Goal: Transaction & Acquisition: Purchase product/service

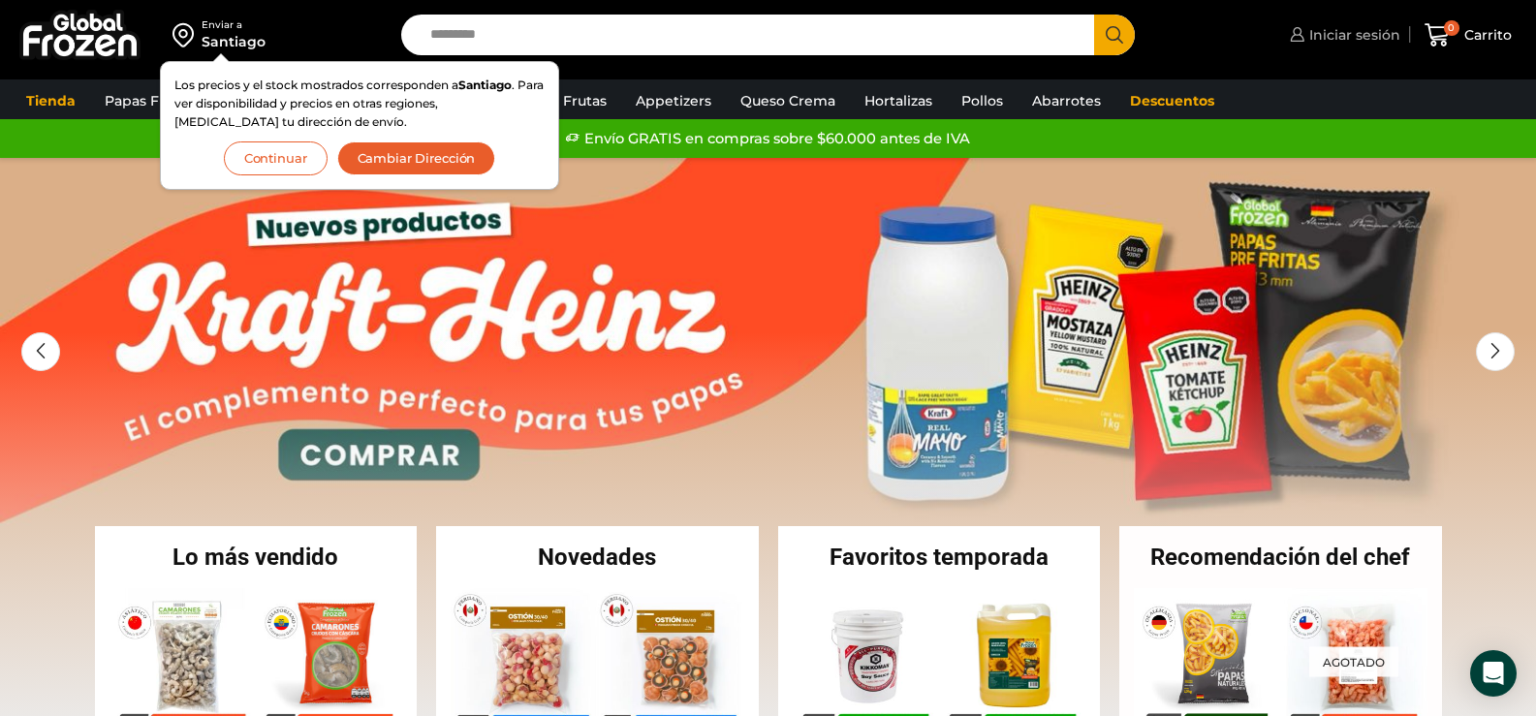
click at [1367, 32] on span "Iniciar sesión" at bounding box center [1353, 34] width 96 height 19
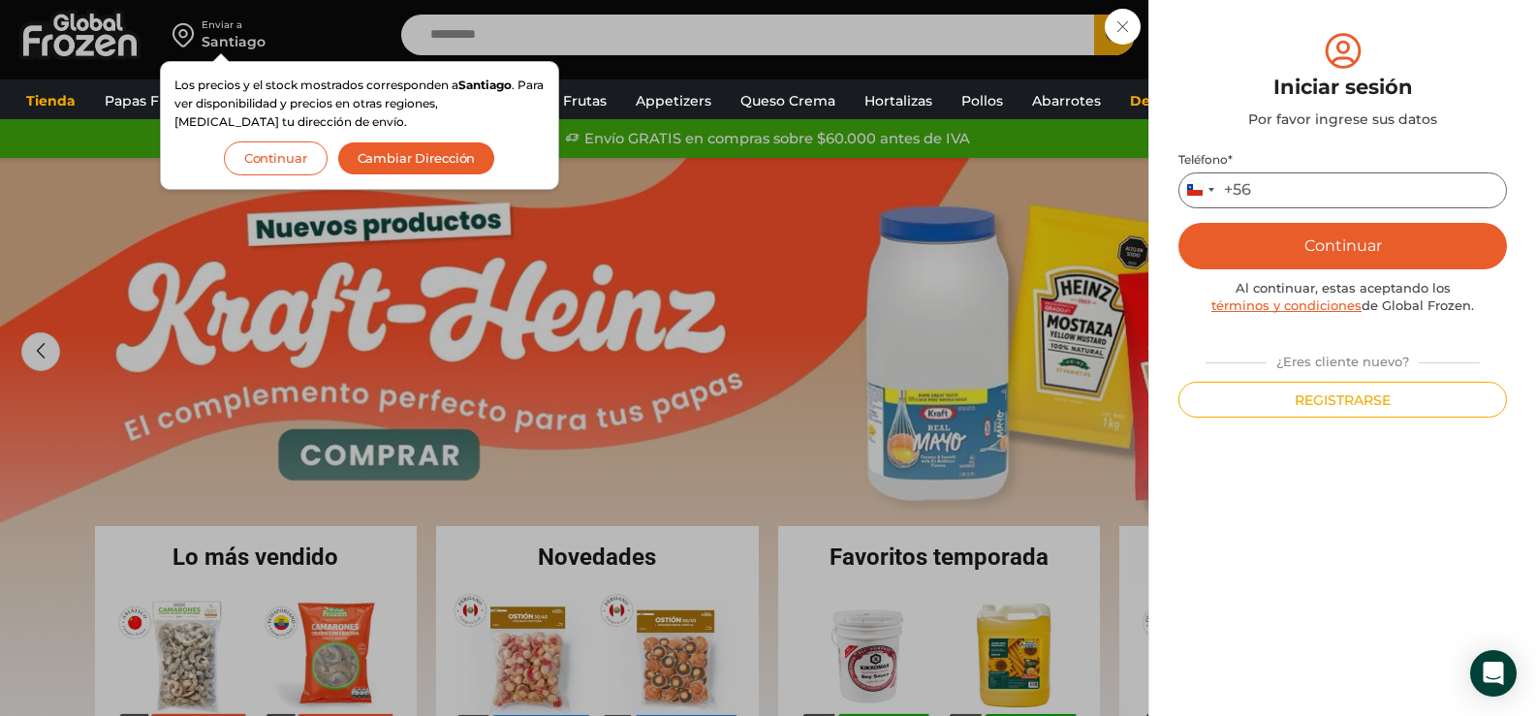
click at [1263, 180] on input "Teléfono *" at bounding box center [1343, 191] width 329 height 36
type input "*********"
click at [1343, 244] on button "Continuar" at bounding box center [1343, 246] width 329 height 47
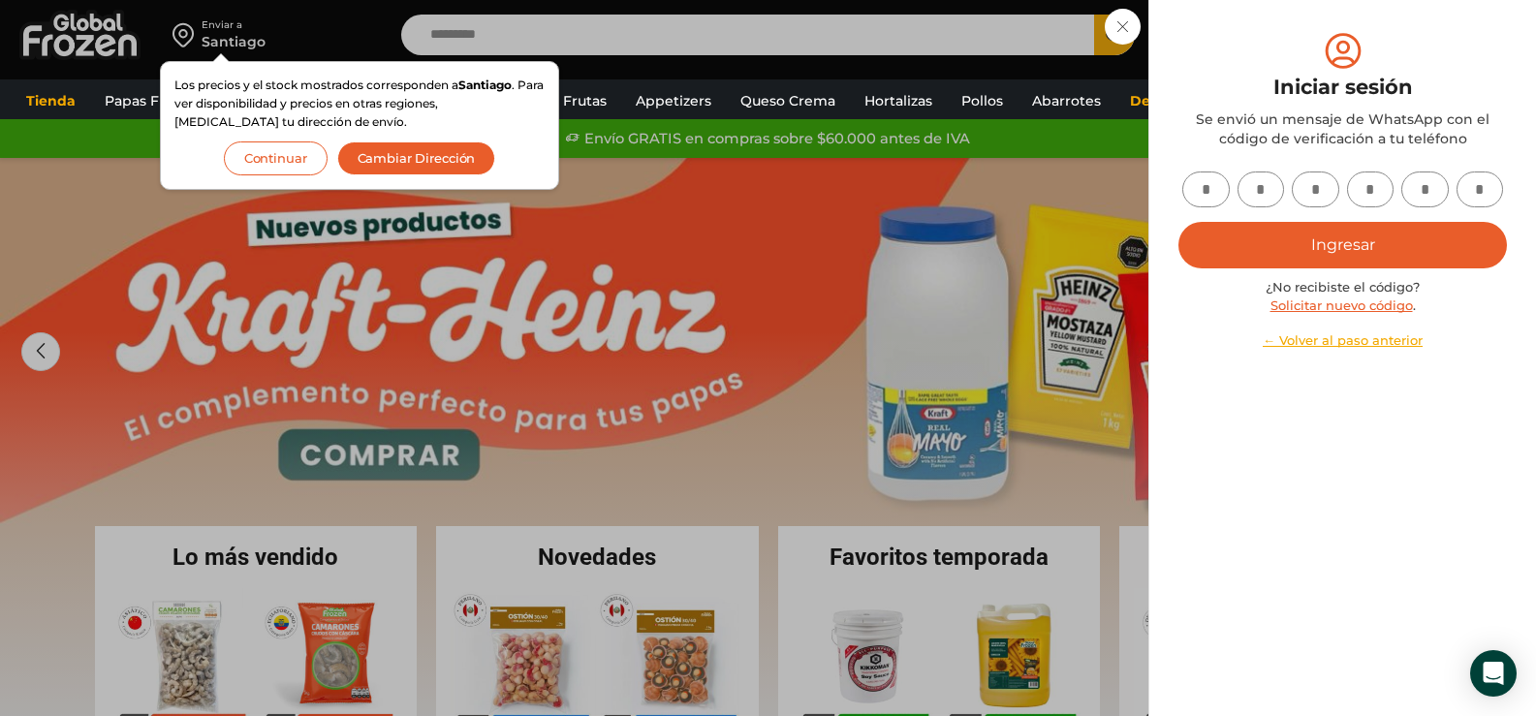
click at [1213, 191] on input "text" at bounding box center [1206, 190] width 47 height 36
type input "*"
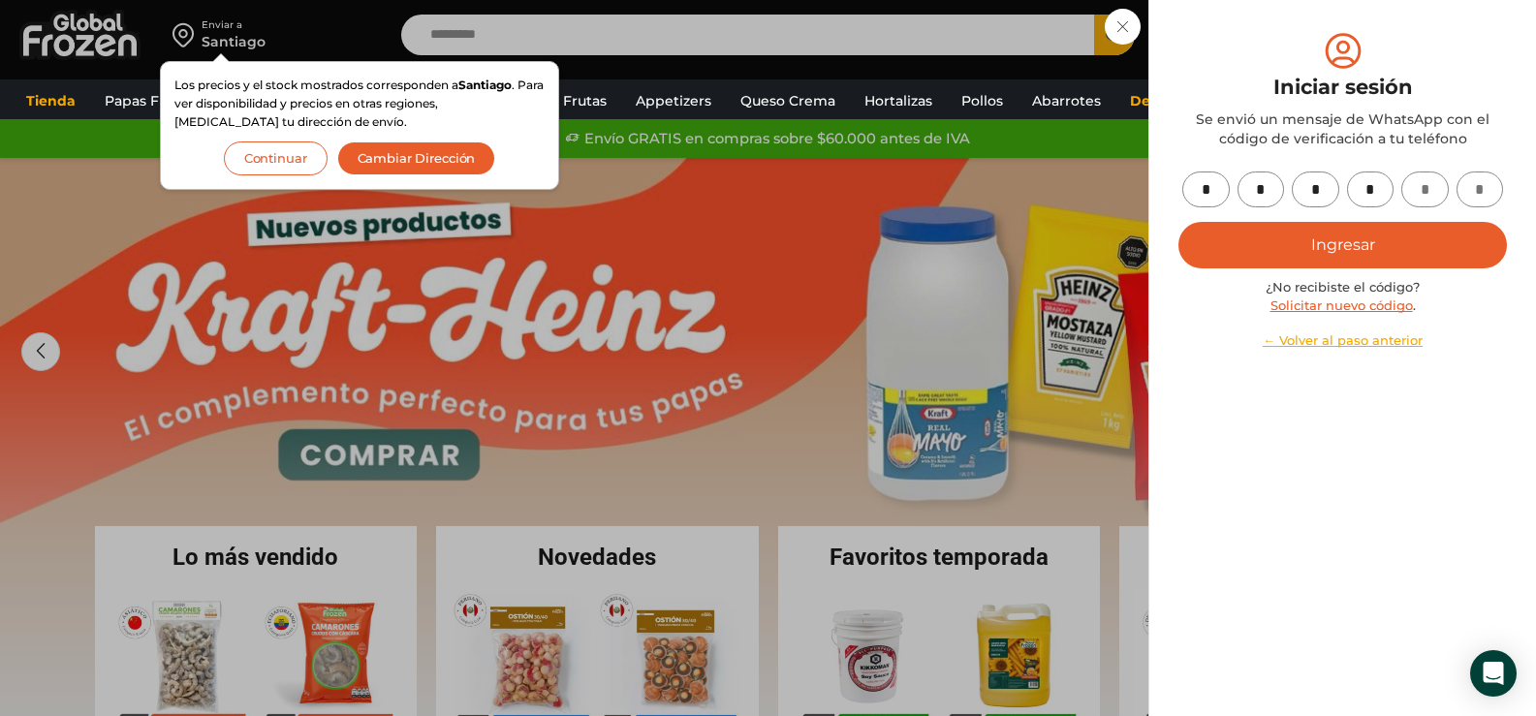
type input "*"
click at [1361, 237] on button "Ingresar" at bounding box center [1343, 245] width 329 height 47
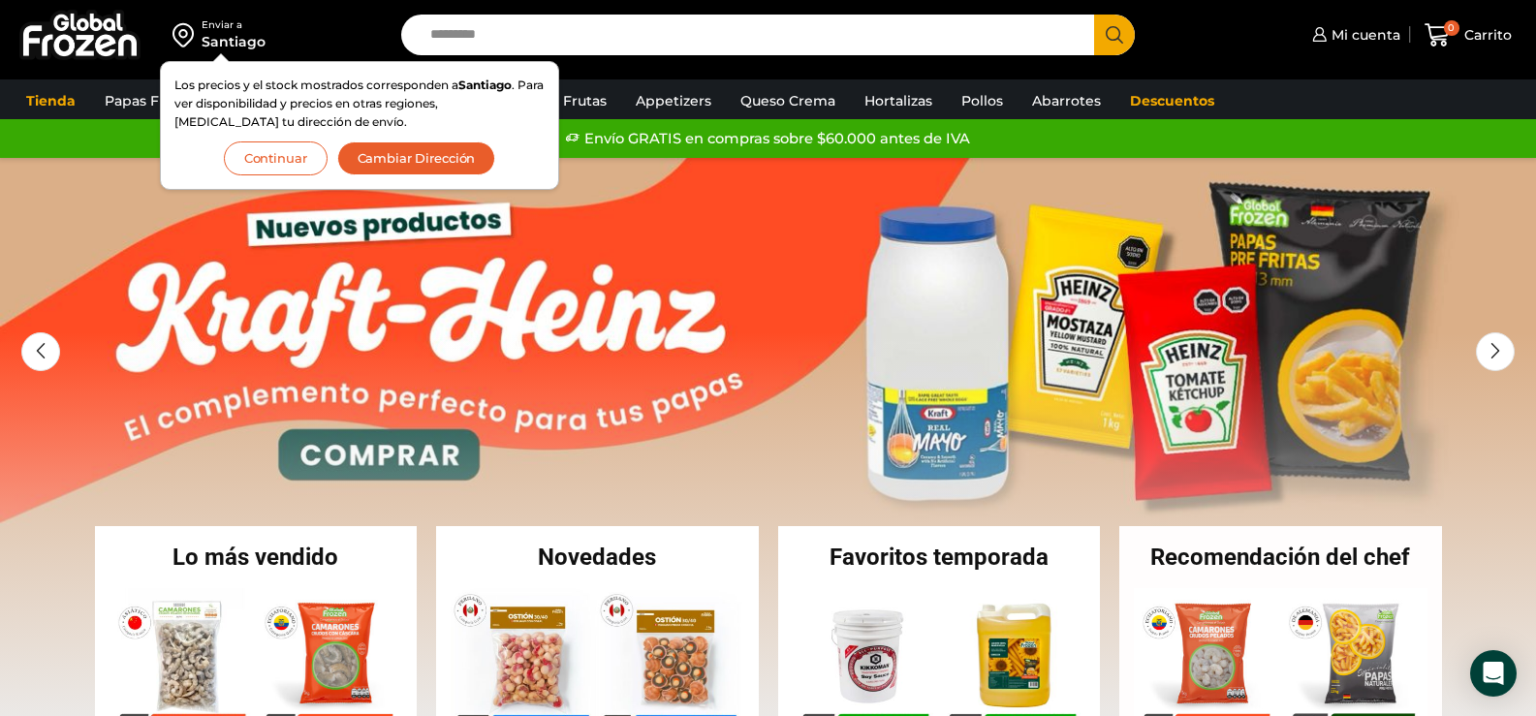
click at [480, 34] on input "Search input" at bounding box center [753, 35] width 665 height 41
type input "*******"
click at [1094, 15] on button "Search" at bounding box center [1114, 35] width 41 height 41
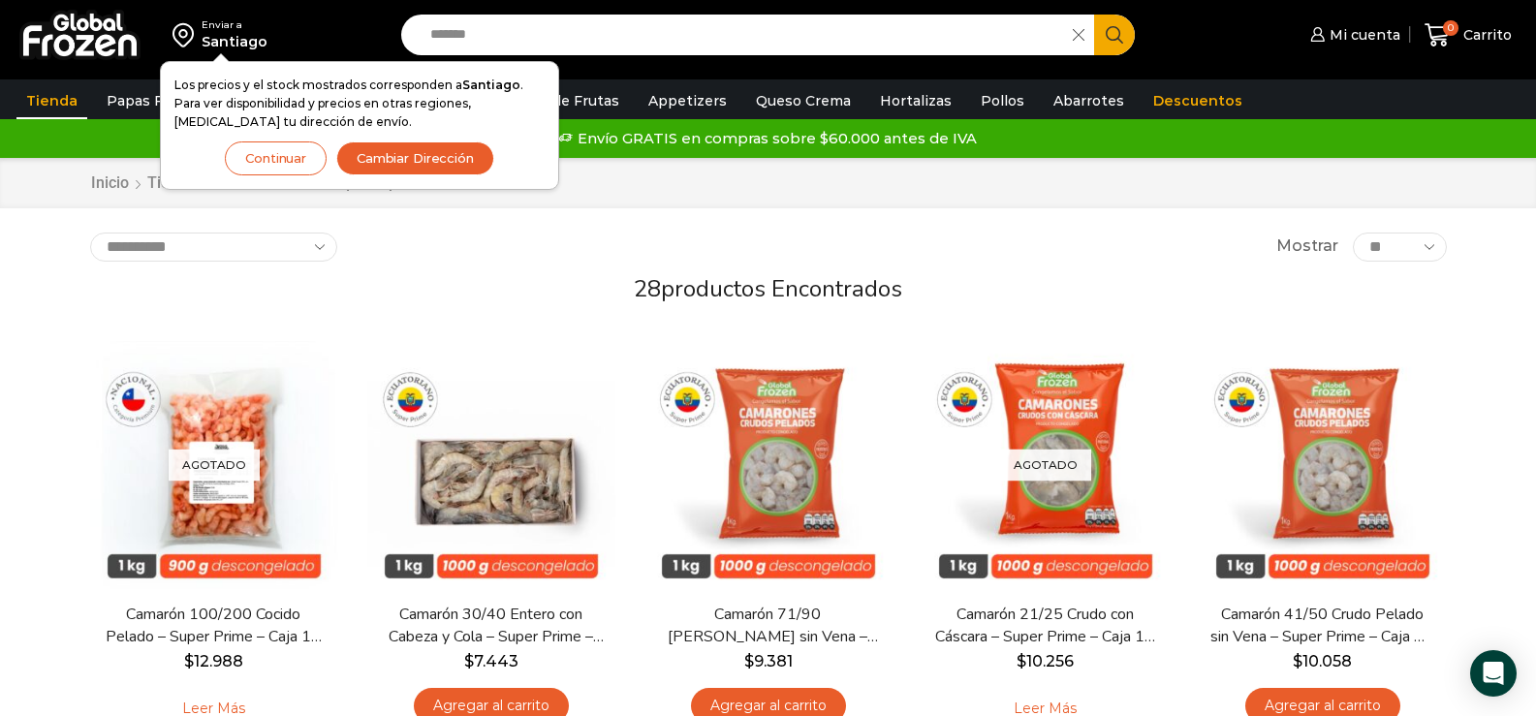
click at [442, 164] on button "Cambiar Dirección" at bounding box center [415, 159] width 158 height 34
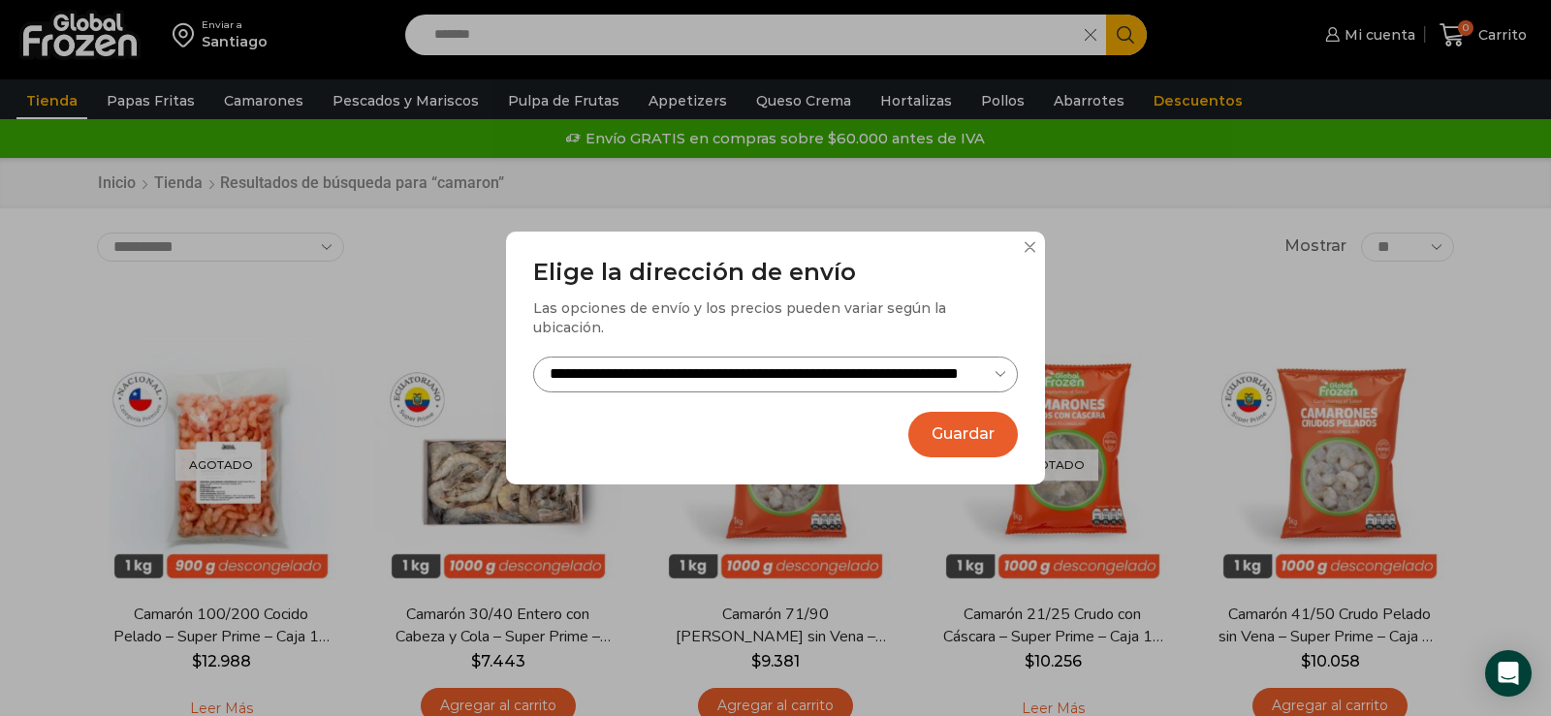
click at [981, 423] on button "Guardar" at bounding box center [963, 435] width 110 height 46
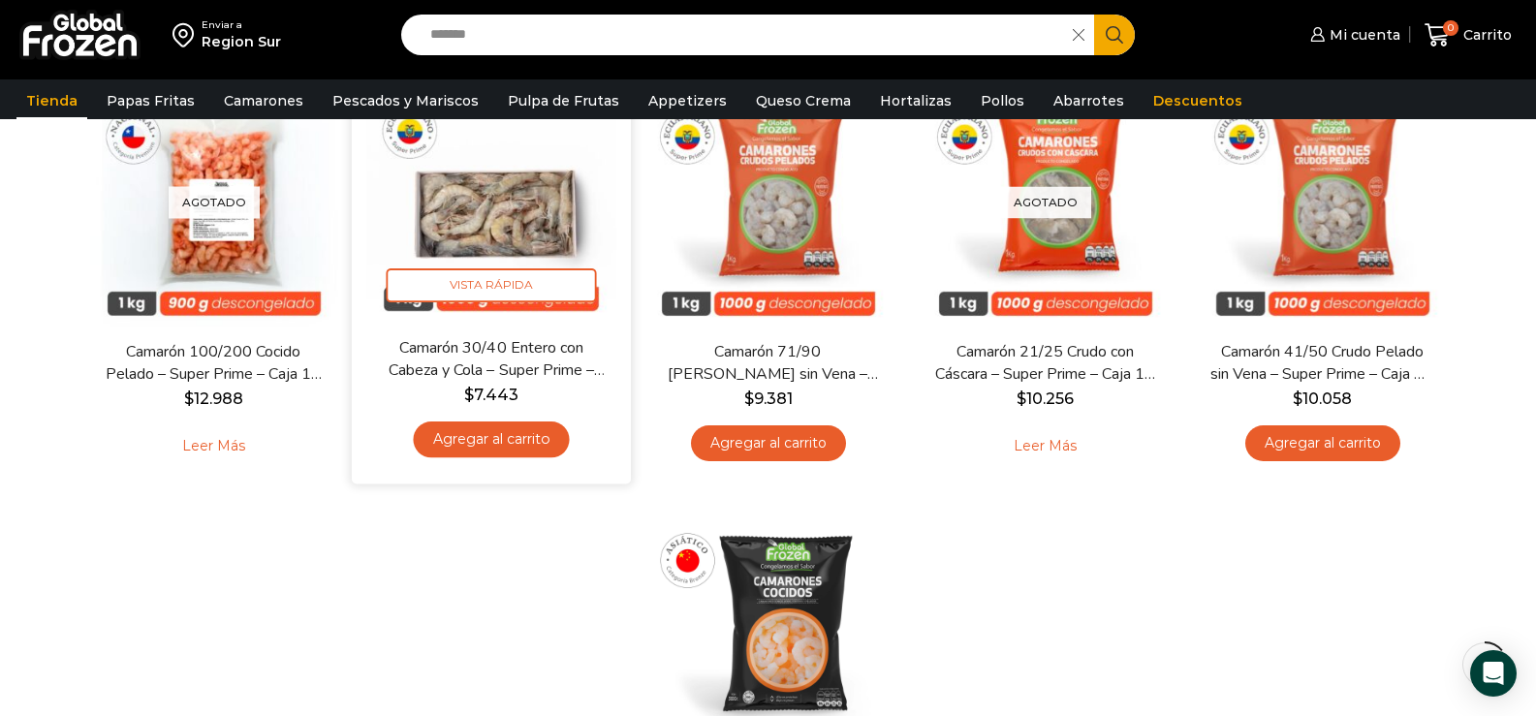
scroll to position [291, 0]
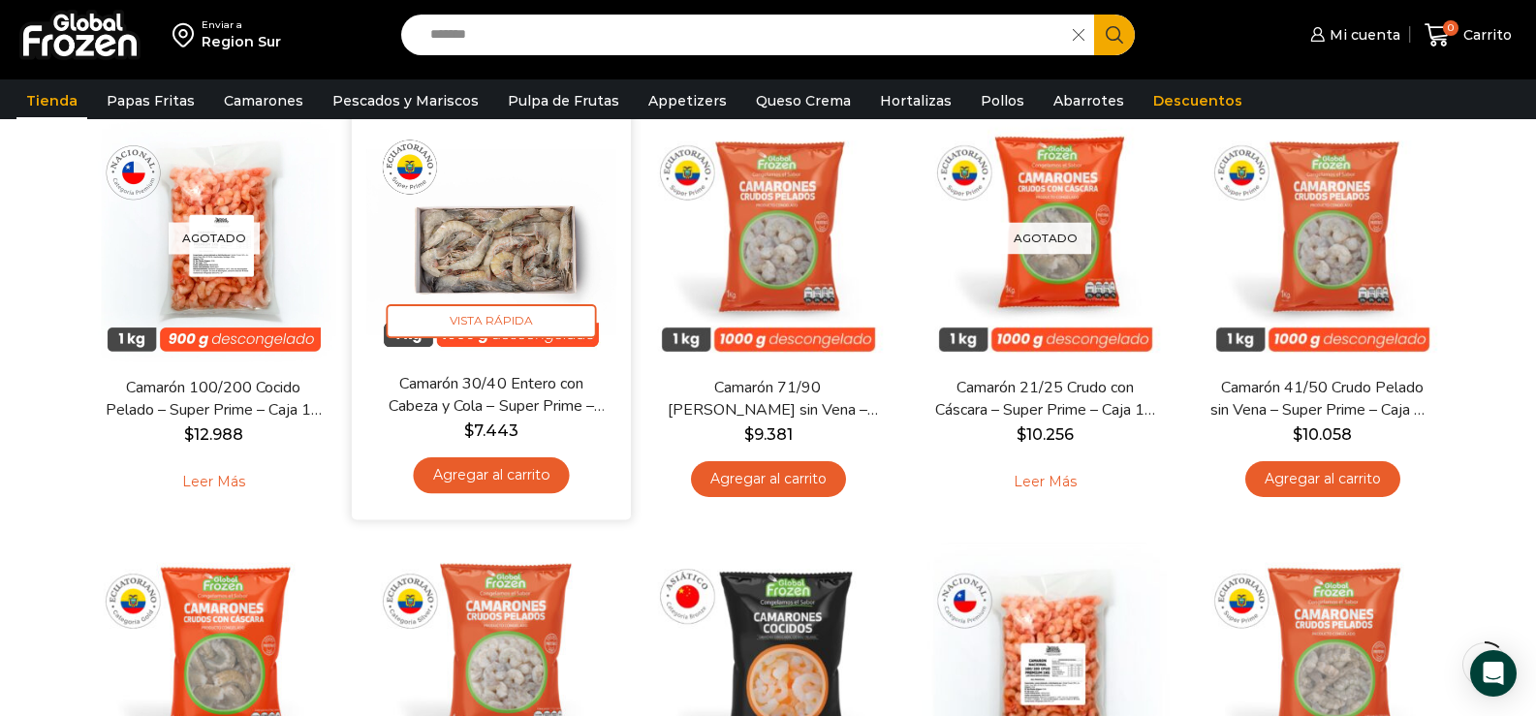
scroll to position [194, 0]
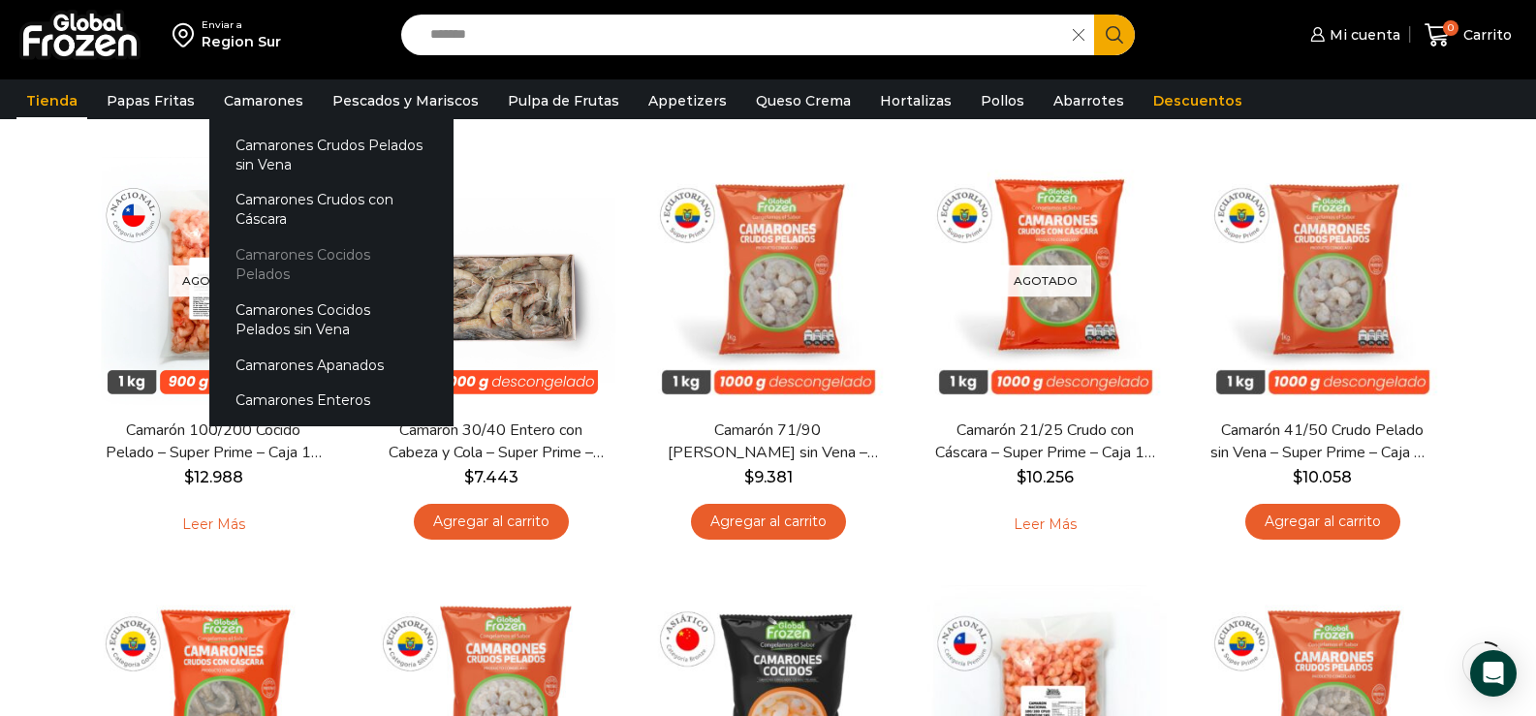
click at [325, 258] on link "Camarones Cocidos Pelados" at bounding box center [331, 264] width 244 height 55
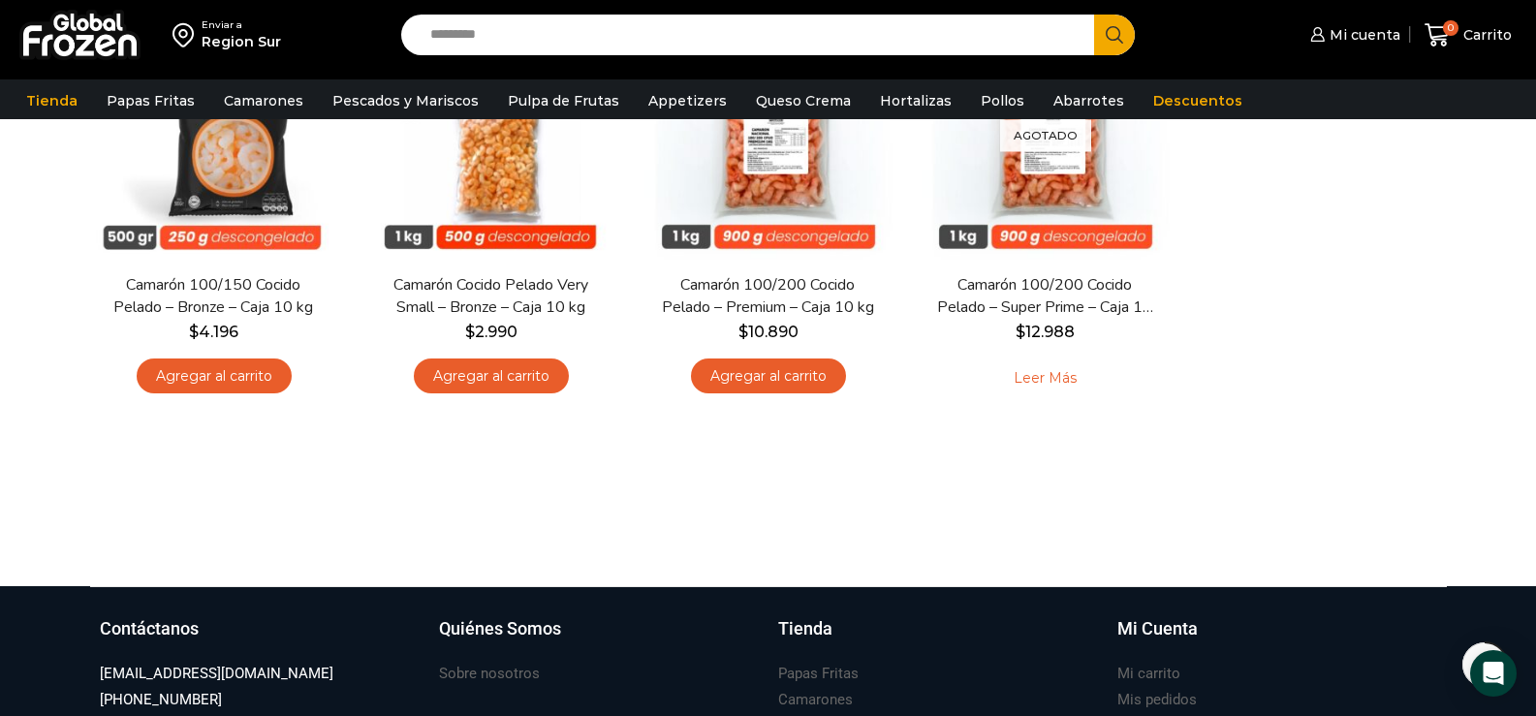
scroll to position [291, 0]
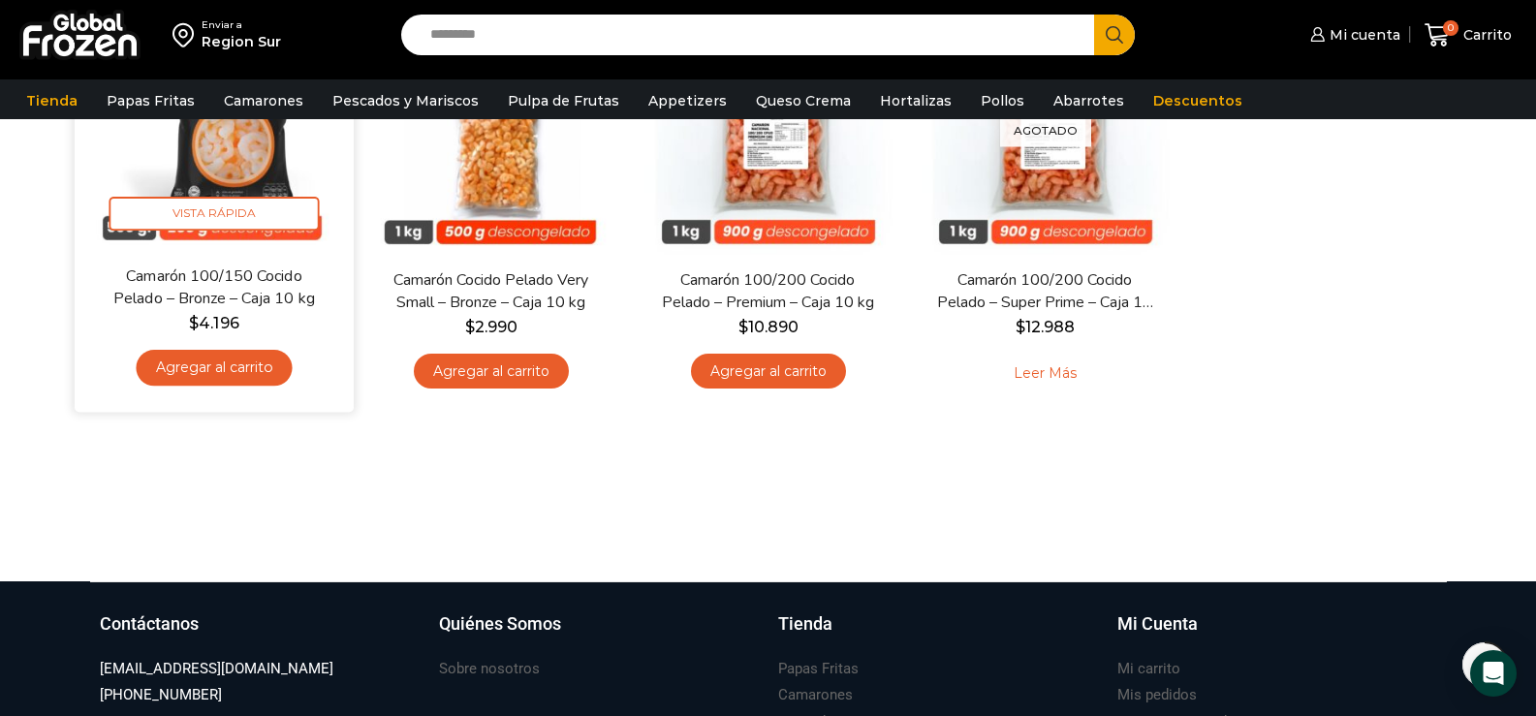
click at [232, 367] on link "Agregar al carrito" at bounding box center [214, 368] width 156 height 36
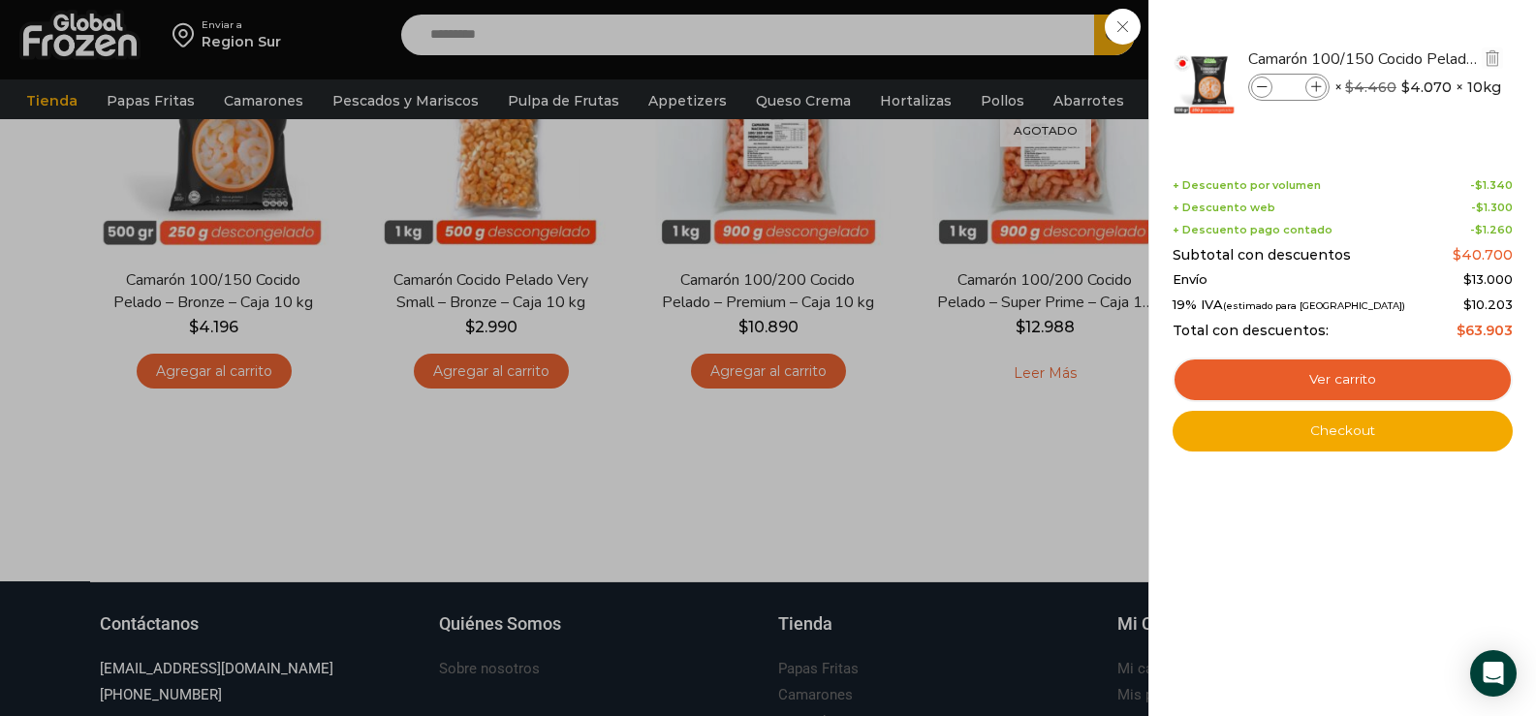
click at [1316, 82] on icon at bounding box center [1317, 87] width 11 height 11
type input "*"
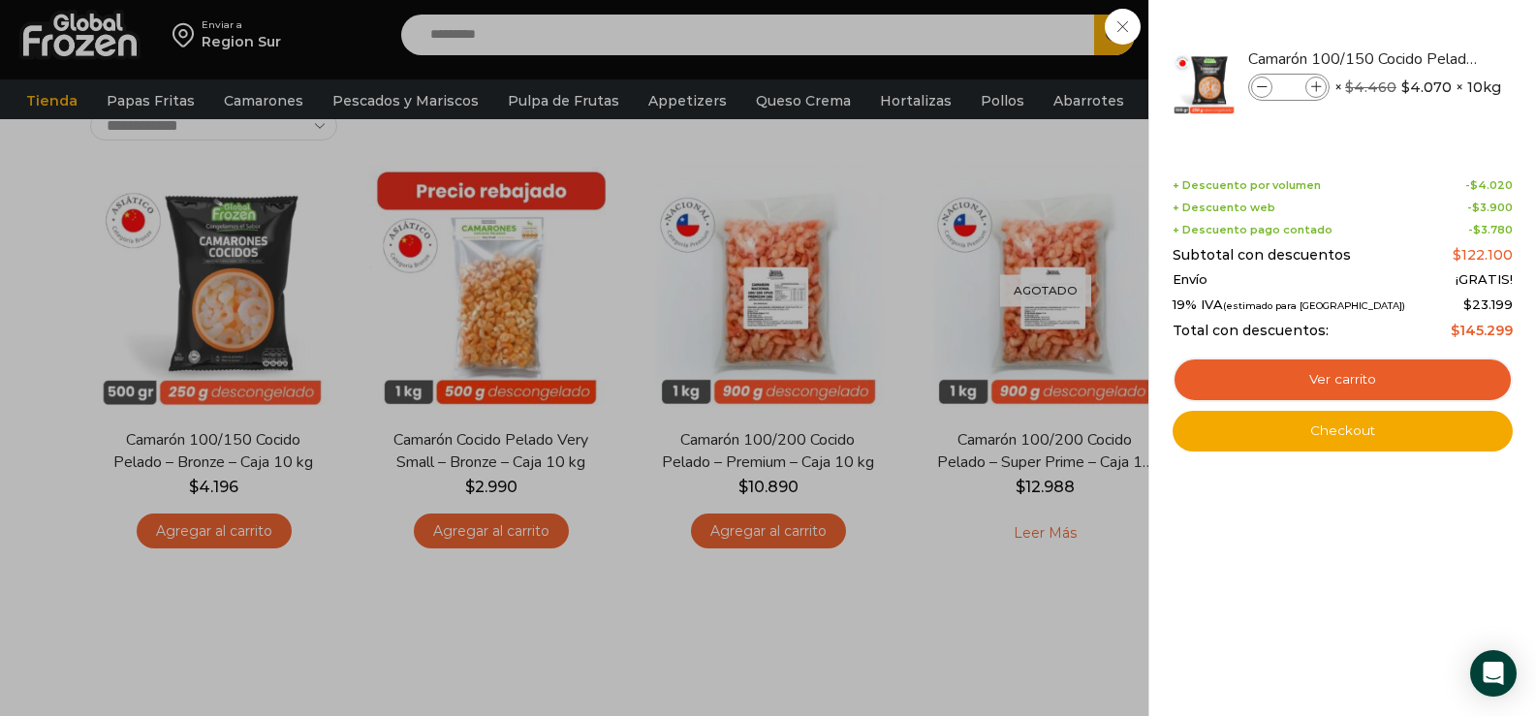
scroll to position [97, 0]
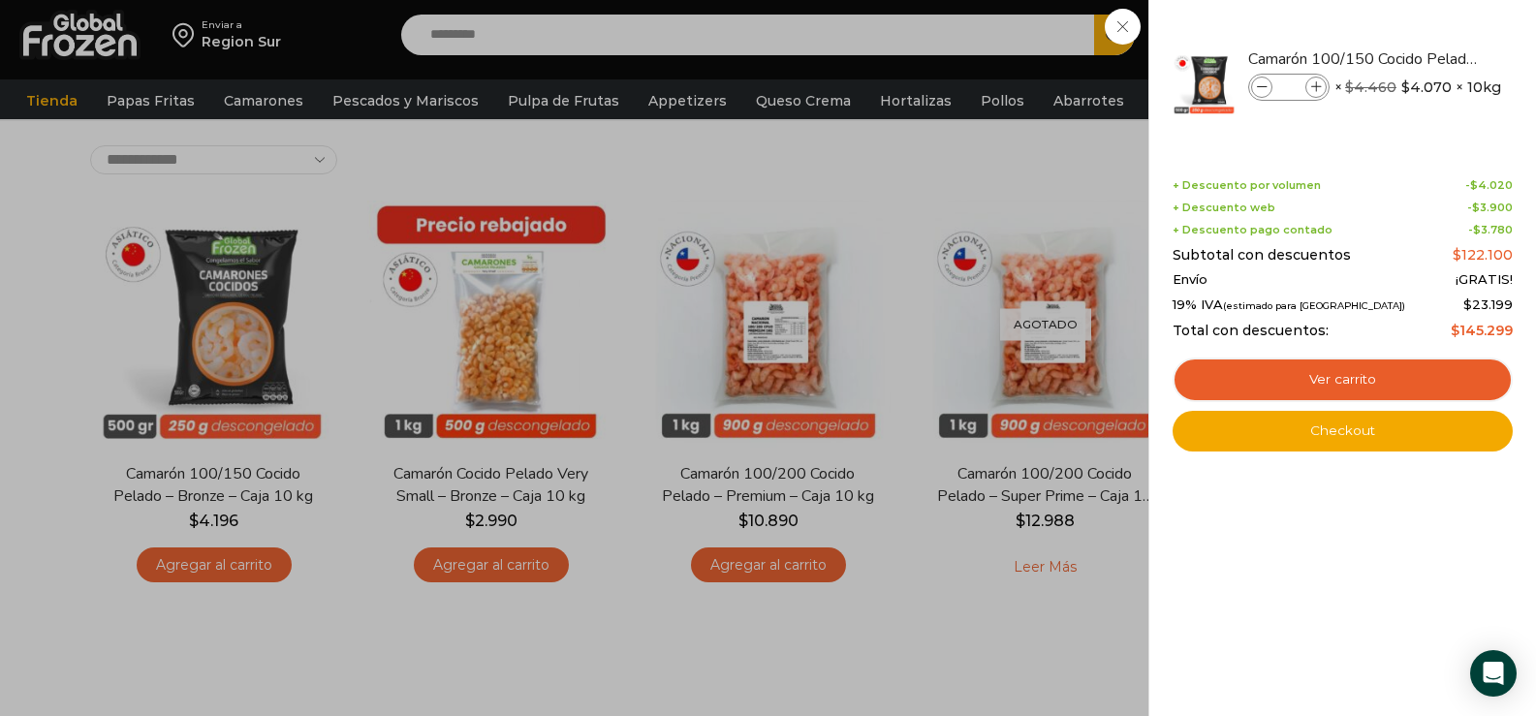
click at [1420, 58] on div "3 [GEOGRAPHIC_DATA] 3 3 Shopping Cart *" at bounding box center [1468, 36] width 97 height 46
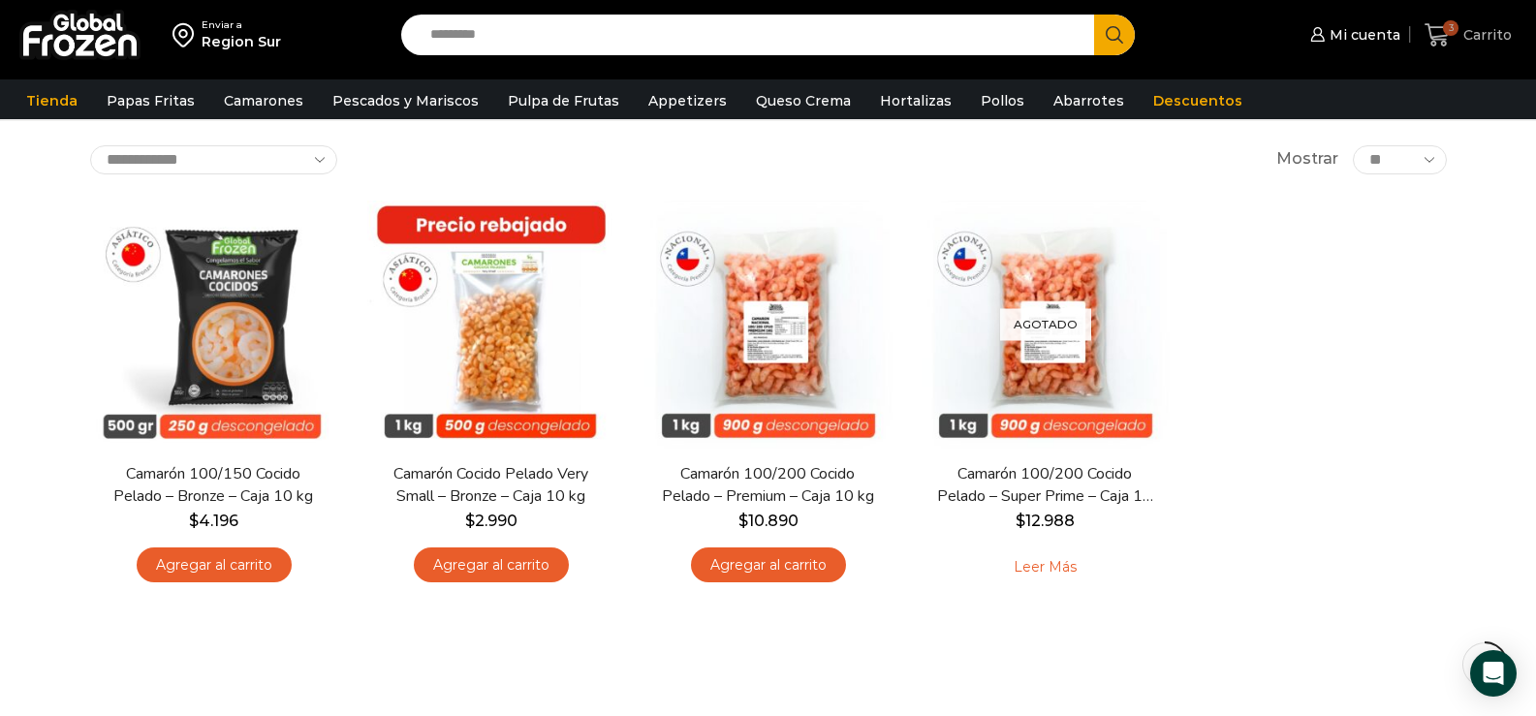
click at [1439, 33] on icon at bounding box center [1438, 35] width 26 height 26
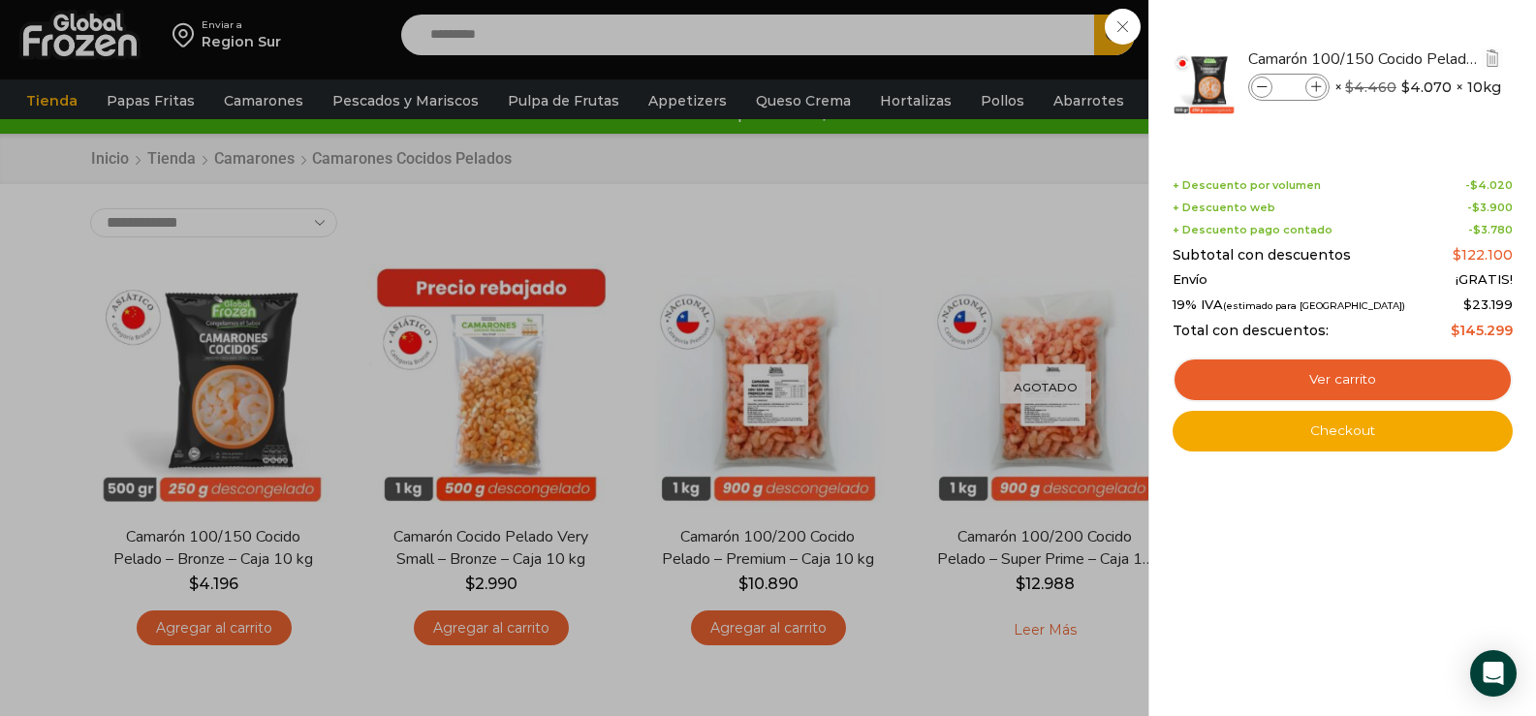
scroll to position [0, 0]
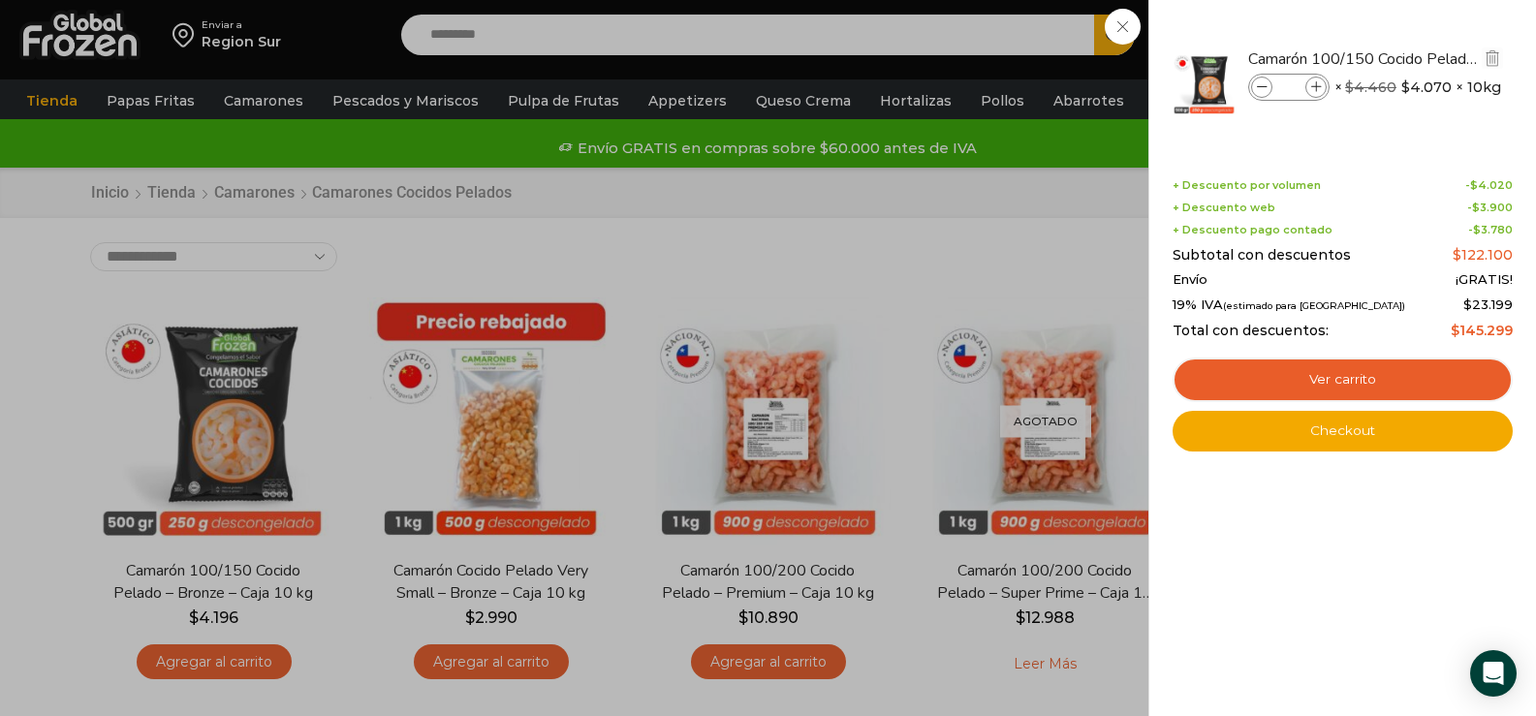
click at [1315, 87] on icon at bounding box center [1317, 87] width 11 height 11
type input "*"
click at [1315, 87] on icon at bounding box center [1317, 87] width 11 height 11
type input "*"
click at [1315, 87] on icon at bounding box center [1317, 87] width 11 height 11
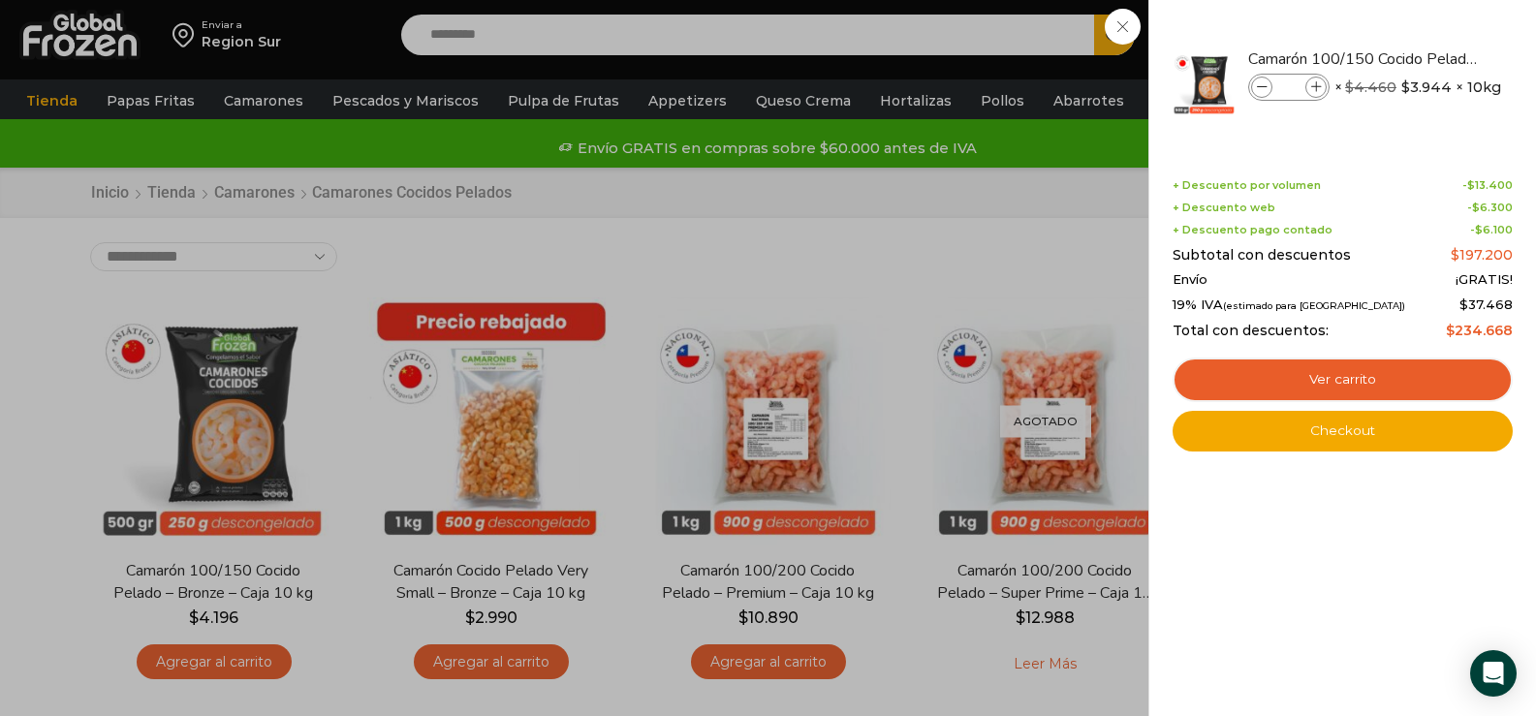
type input "*"
click at [1261, 84] on icon at bounding box center [1262, 87] width 11 height 11
type input "*"
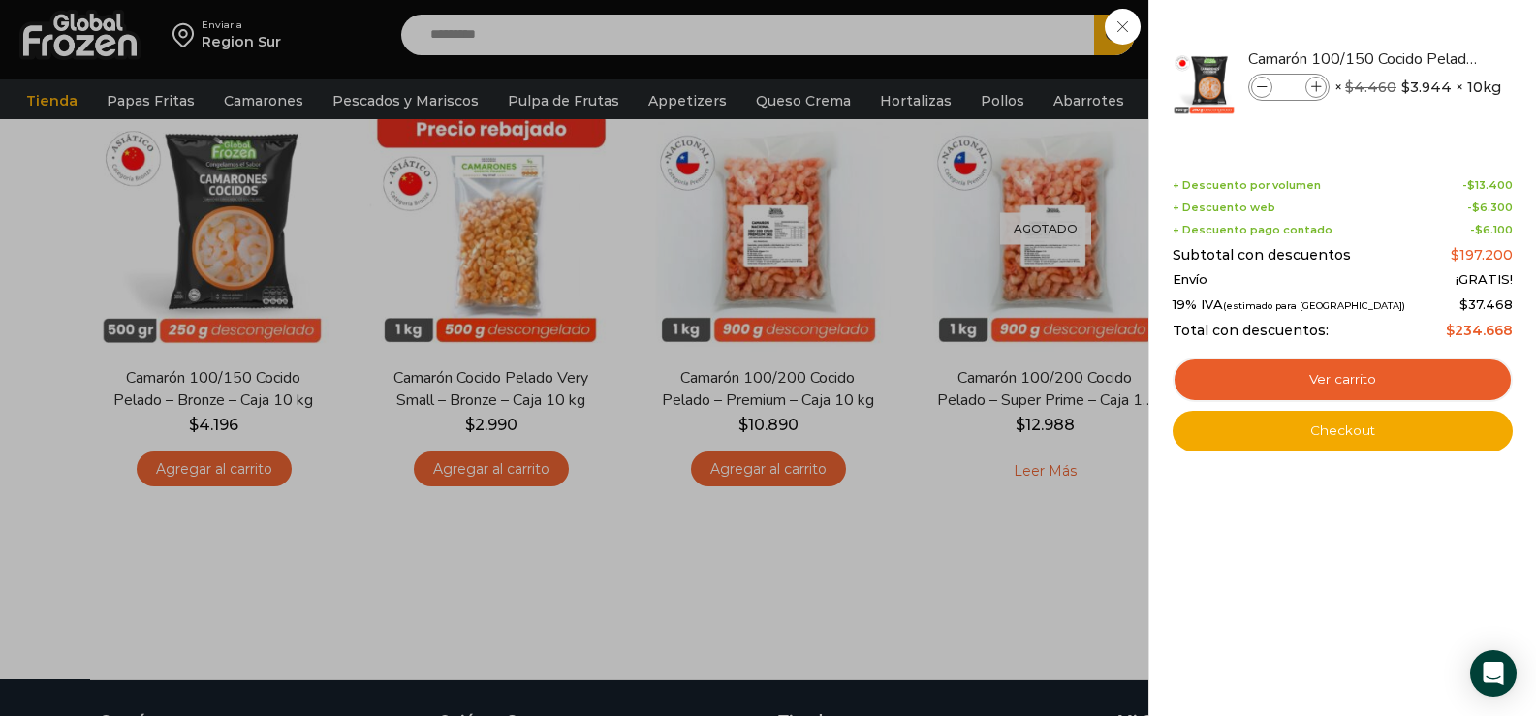
scroll to position [194, 0]
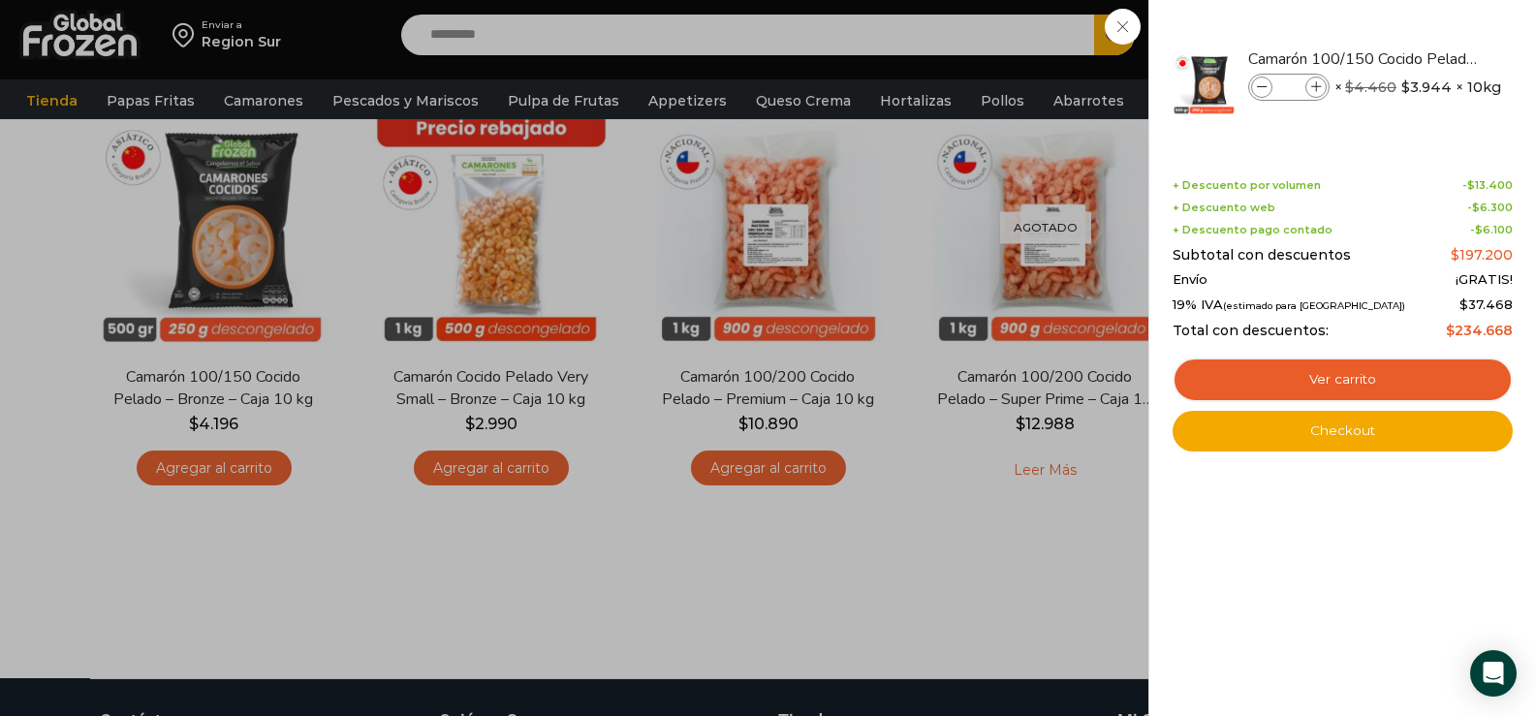
click at [1420, 58] on div "5 Carrito 5 5 Shopping Cart" at bounding box center [1468, 36] width 97 height 46
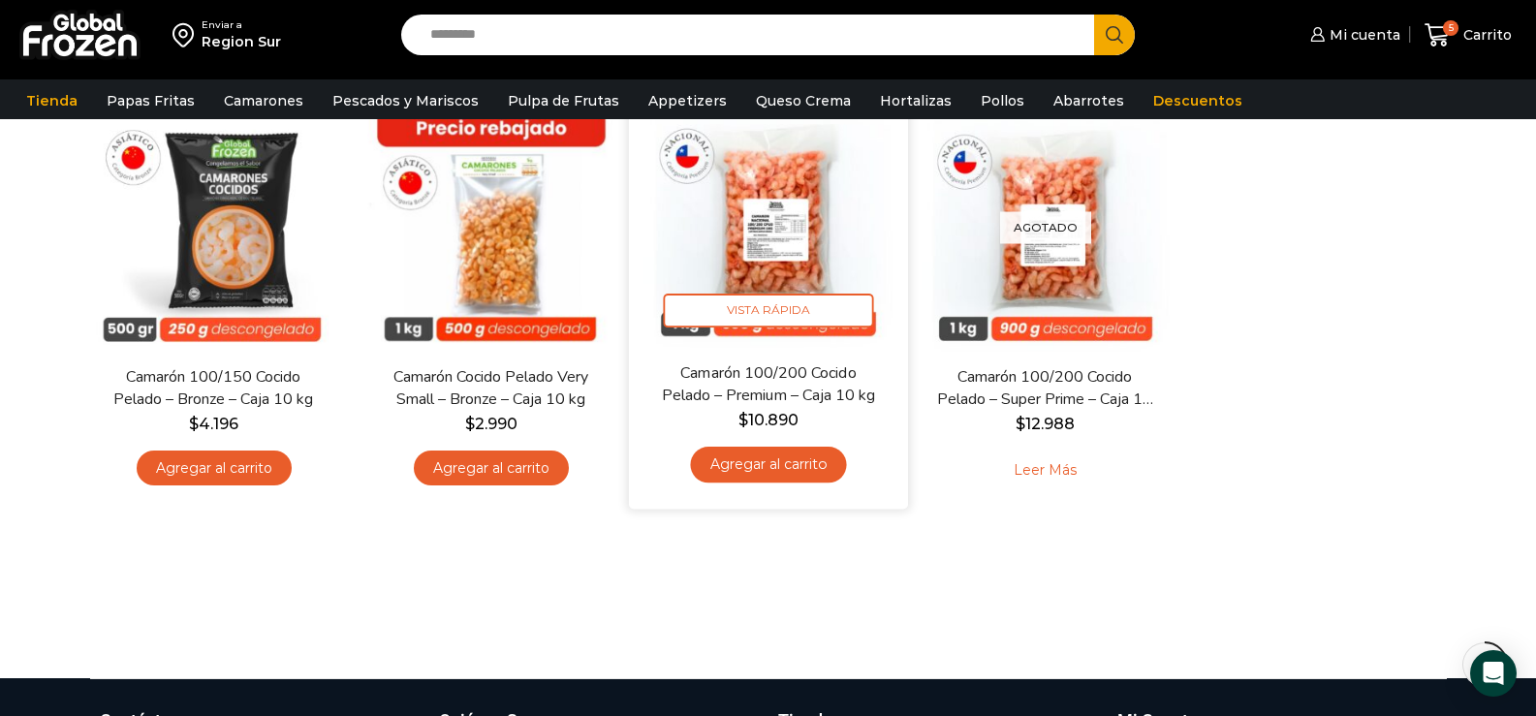
click at [781, 464] on link "Agregar al carrito" at bounding box center [768, 465] width 156 height 36
click at [781, 464] on icon "Agregar al carrito: “Camarón 100/200 Cocido Pelado - Premium - Caja 10 kg”" at bounding box center [768, 465] width 32 height 32
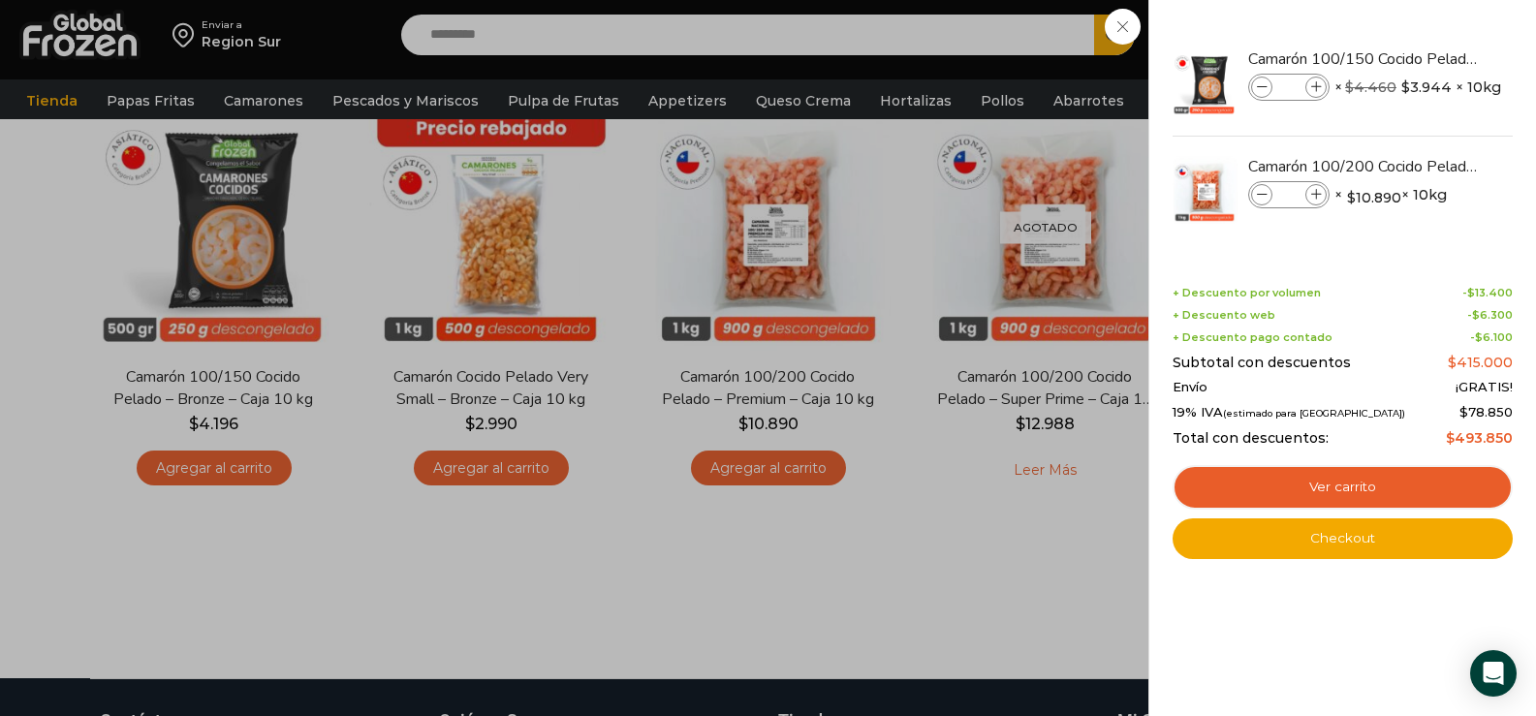
click at [1420, 24] on div "7 Carrito 7 7 Shopping Cart *" at bounding box center [1468, 36] width 97 height 46
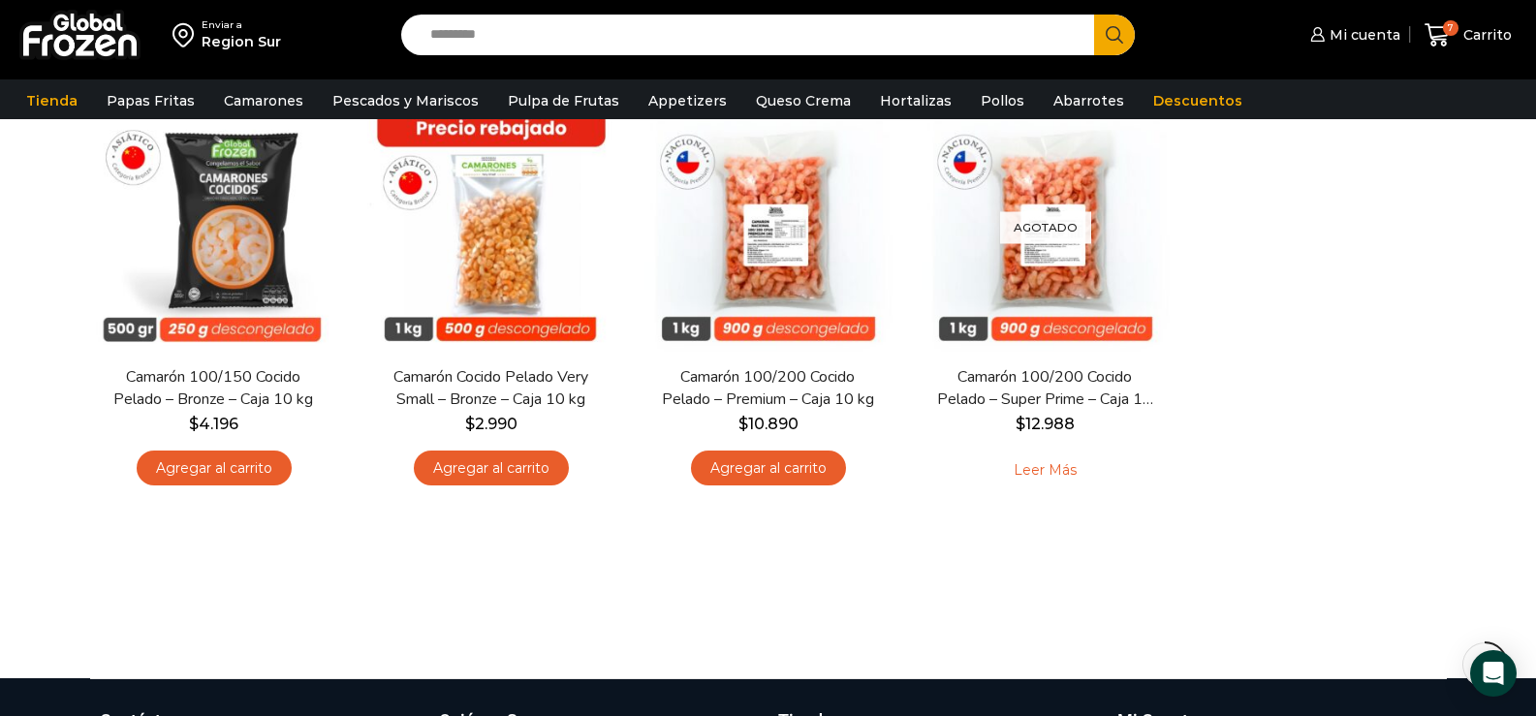
click at [454, 34] on input "Search input" at bounding box center [753, 35] width 665 height 41
type input "****"
click at [1094, 15] on button "Search" at bounding box center [1114, 35] width 41 height 41
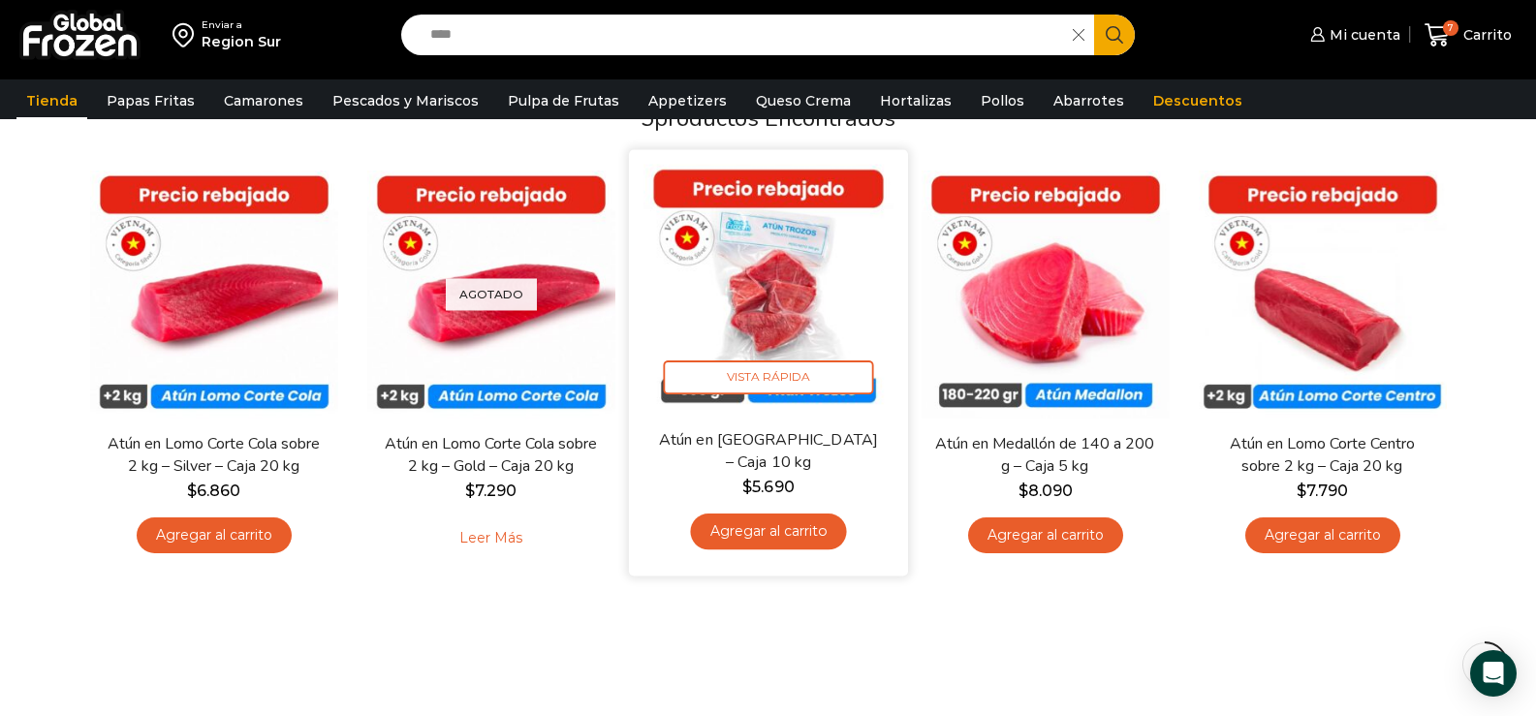
scroll to position [194, 0]
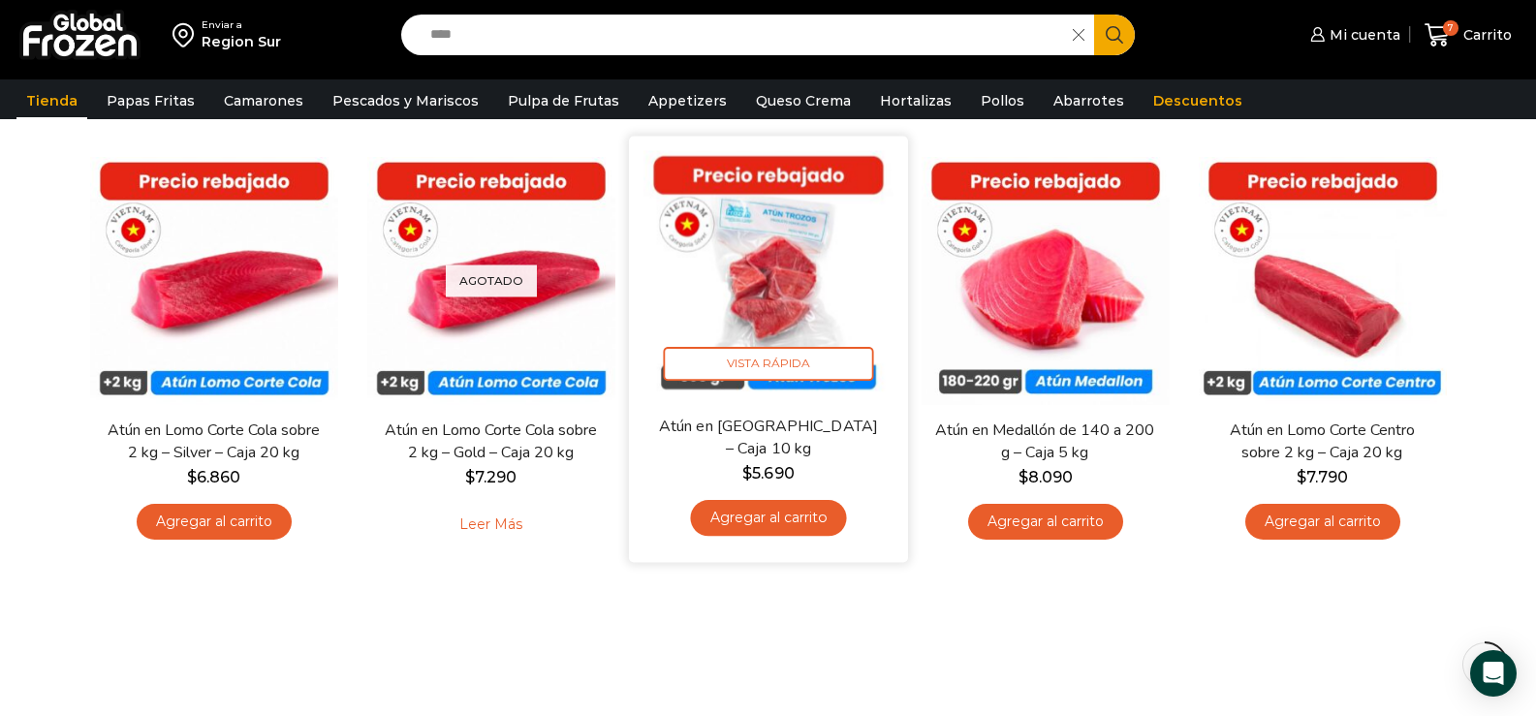
click at [801, 515] on link "Agregar al carrito" at bounding box center [768, 518] width 156 height 36
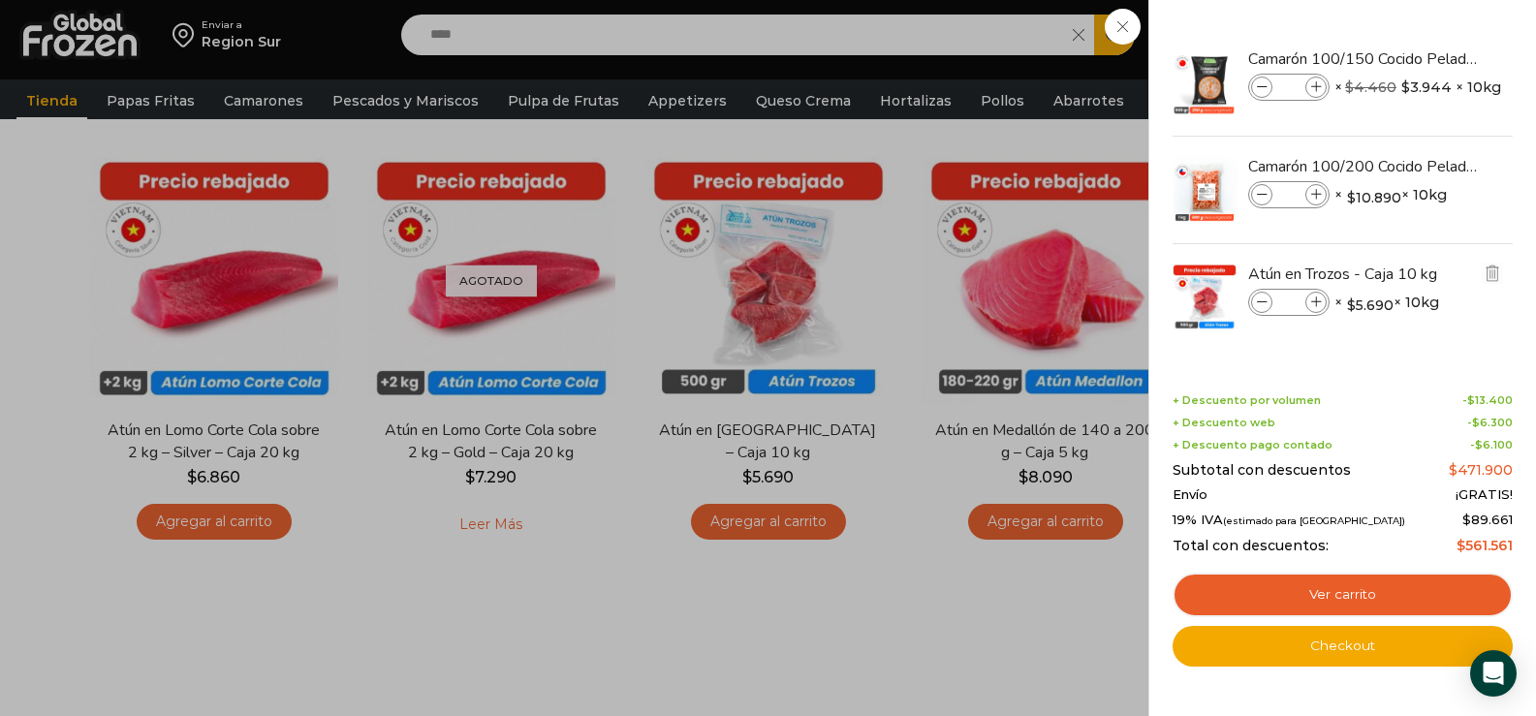
click at [1261, 300] on icon at bounding box center [1262, 303] width 11 height 11
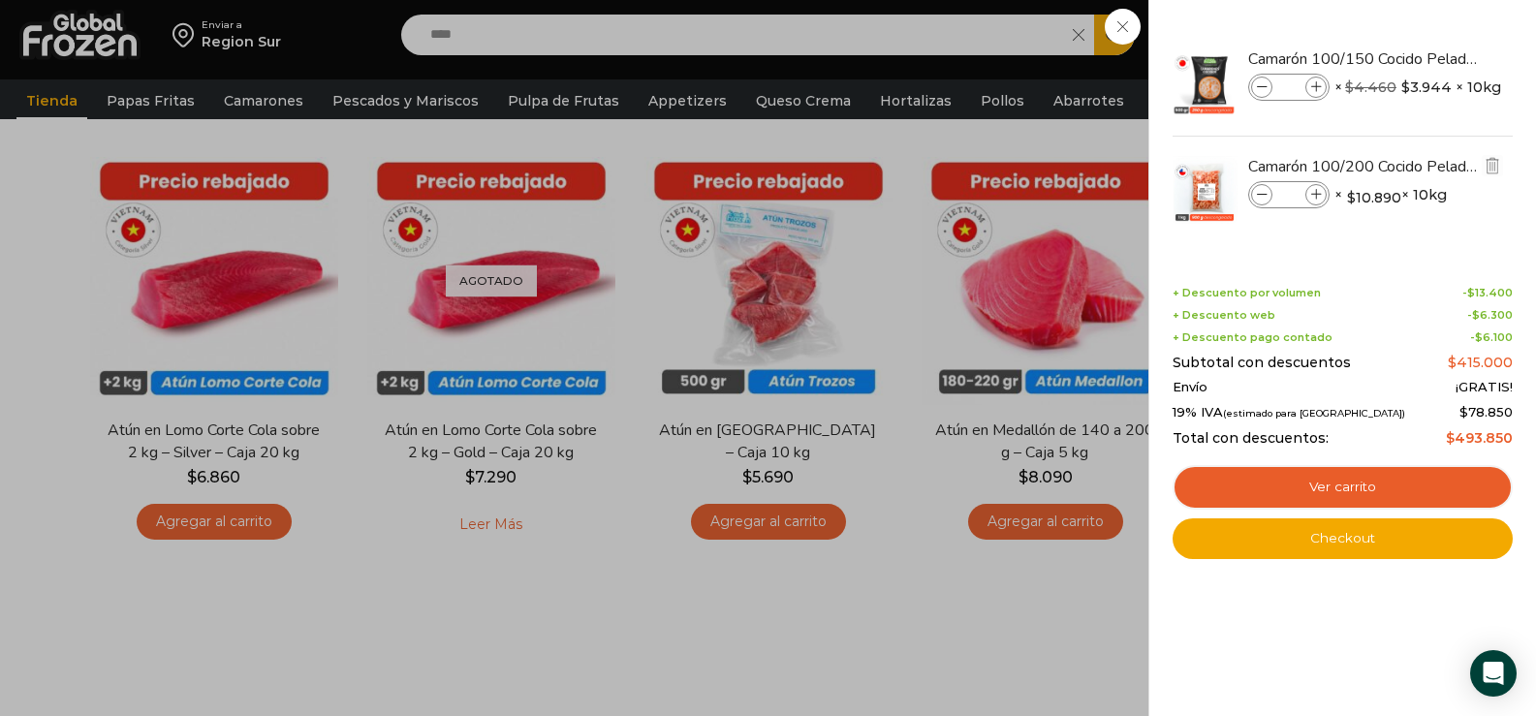
click at [1261, 196] on icon at bounding box center [1262, 195] width 11 height 11
type input "*"
click at [1346, 485] on link "Ver carrito" at bounding box center [1343, 487] width 340 height 45
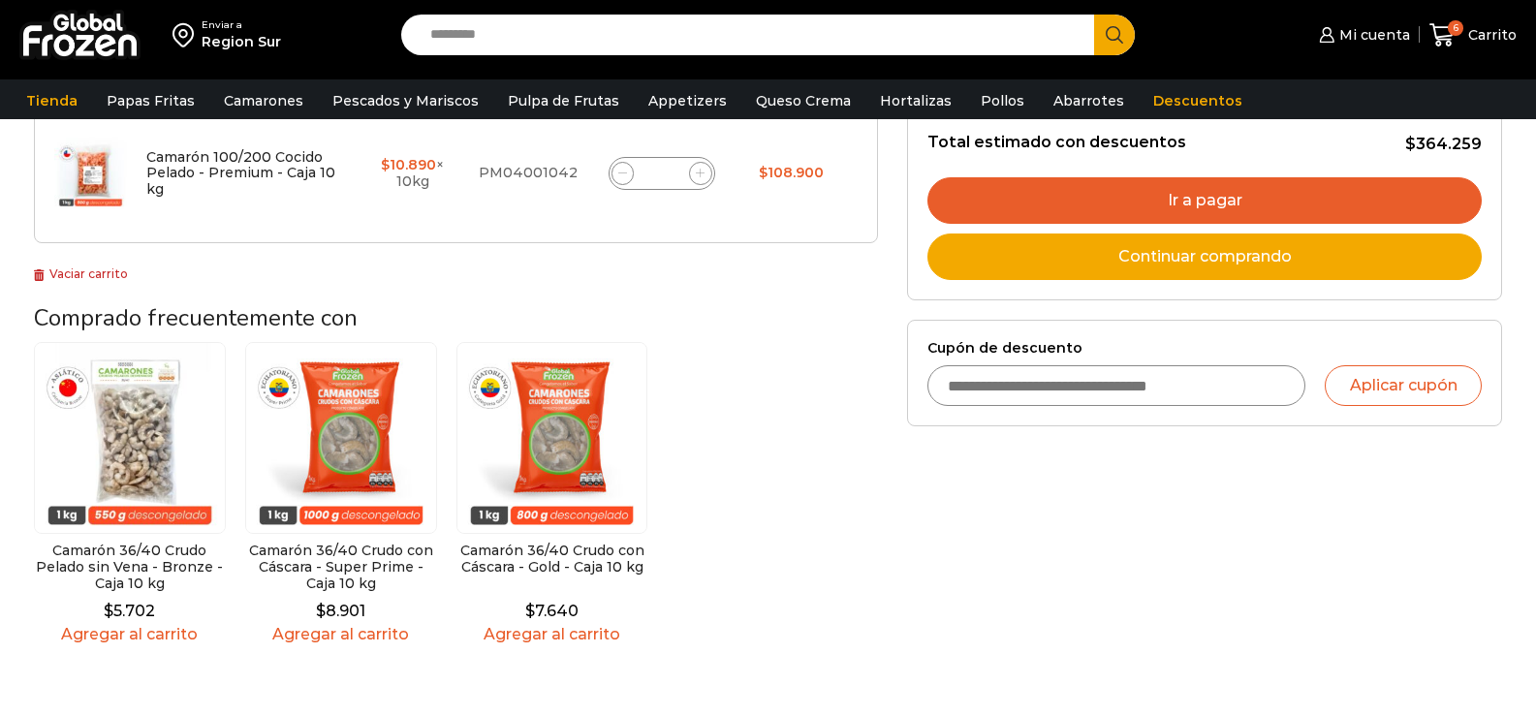
scroll to position [485, 0]
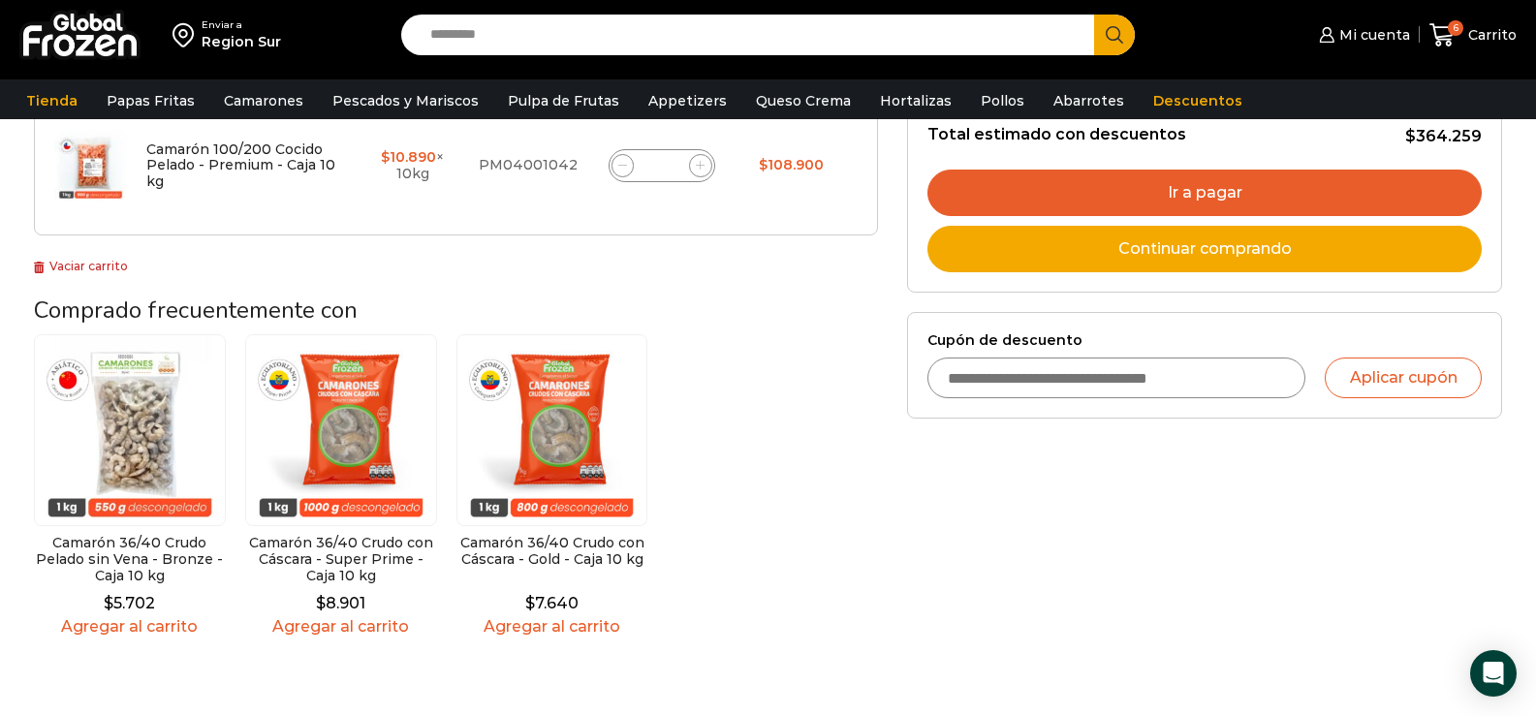
click at [1186, 188] on link "Ir a pagar" at bounding box center [1205, 193] width 554 height 47
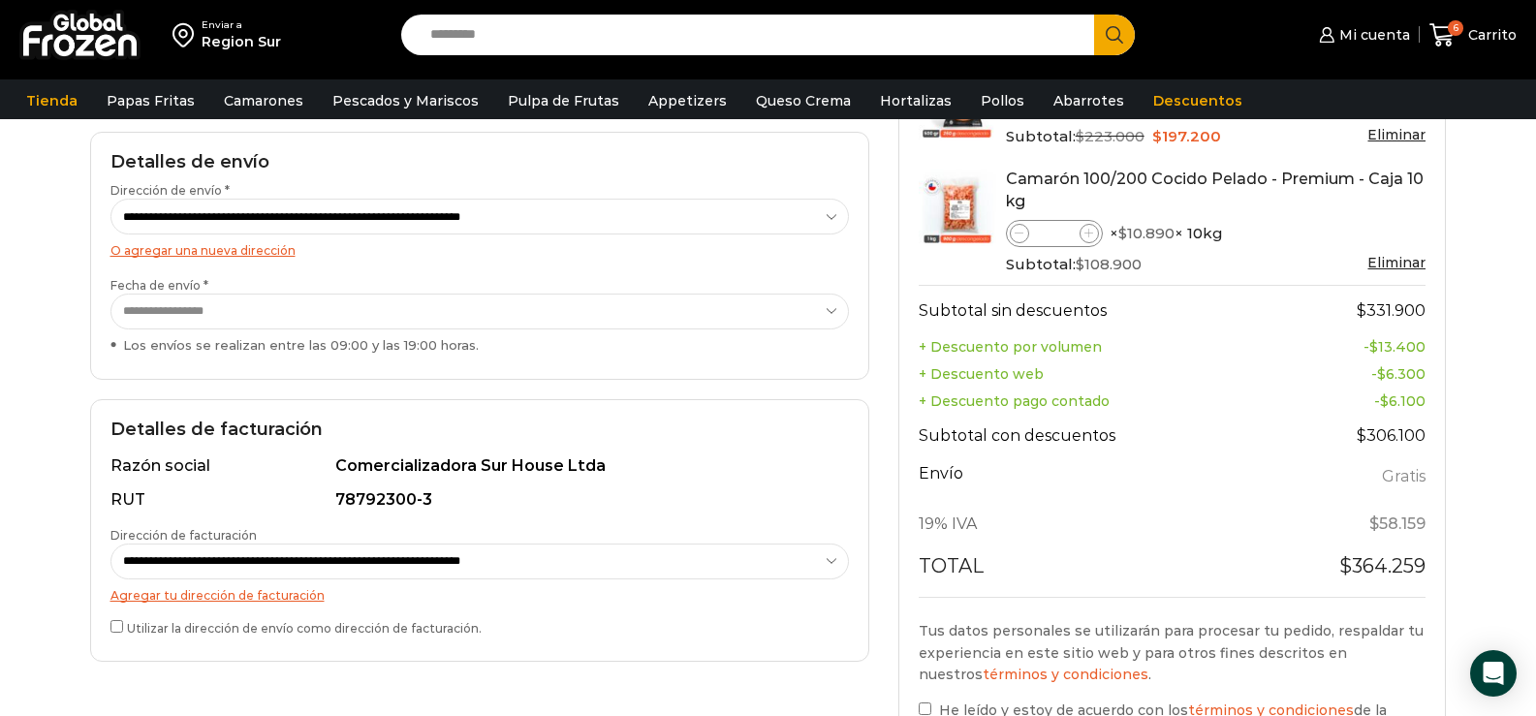
scroll to position [582, 0]
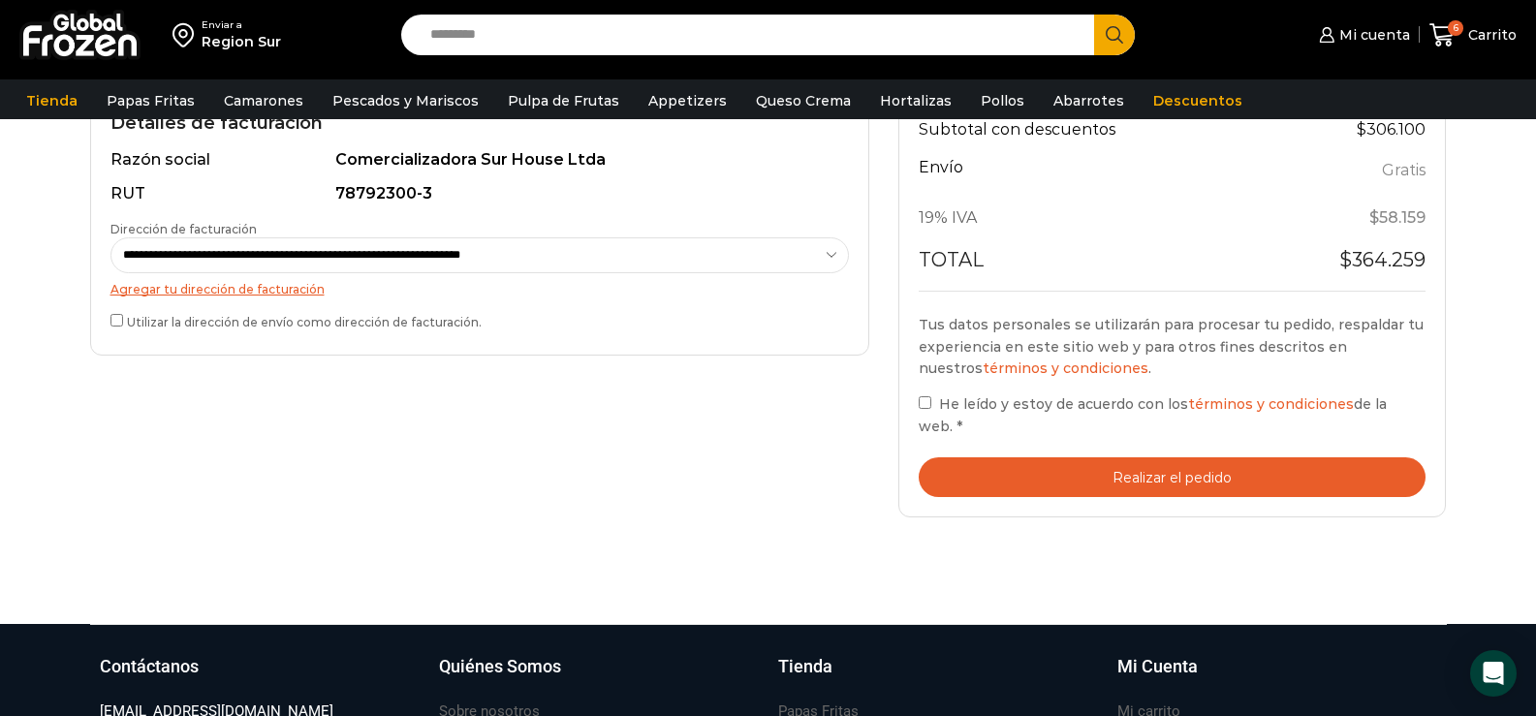
click at [126, 322] on label "Utilizar la dirección de envío como dirección de facturación." at bounding box center [480, 320] width 739 height 20
click at [1185, 458] on button "Realizar el pedido" at bounding box center [1173, 478] width 508 height 40
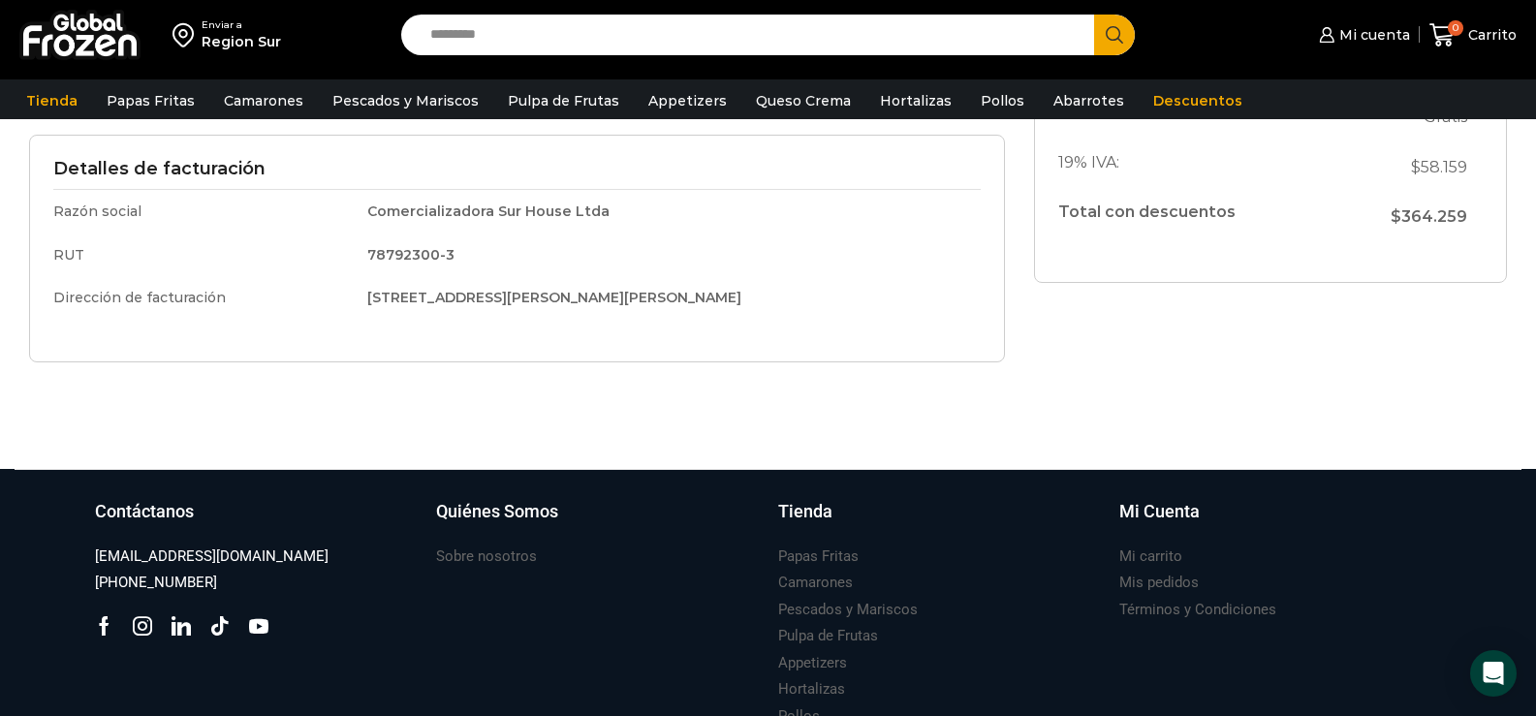
scroll to position [782, 0]
